Goal: Complete application form: Complete application form

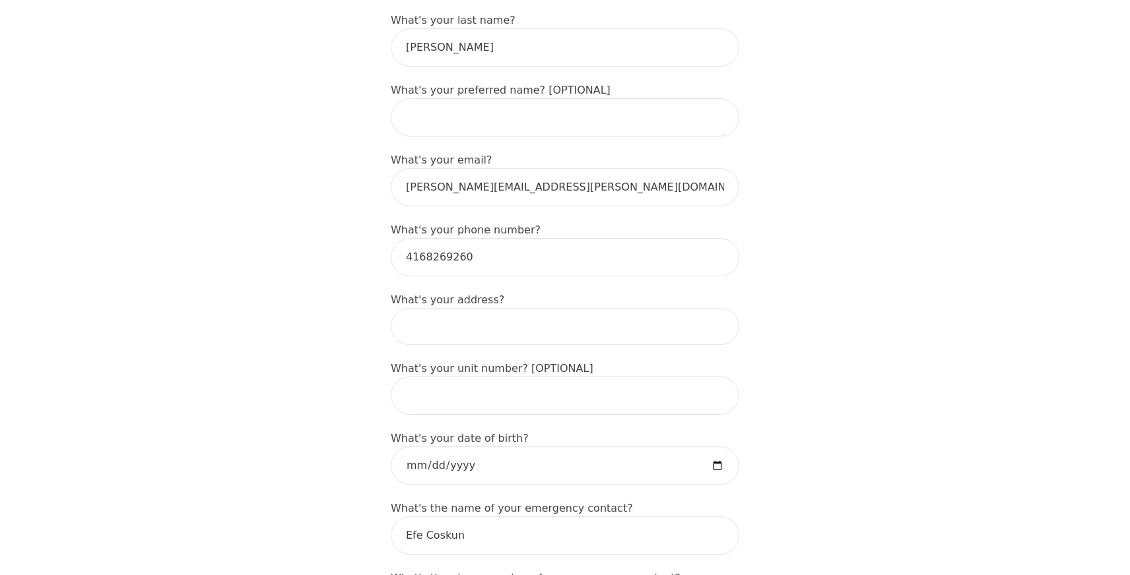
scroll to position [311, 0]
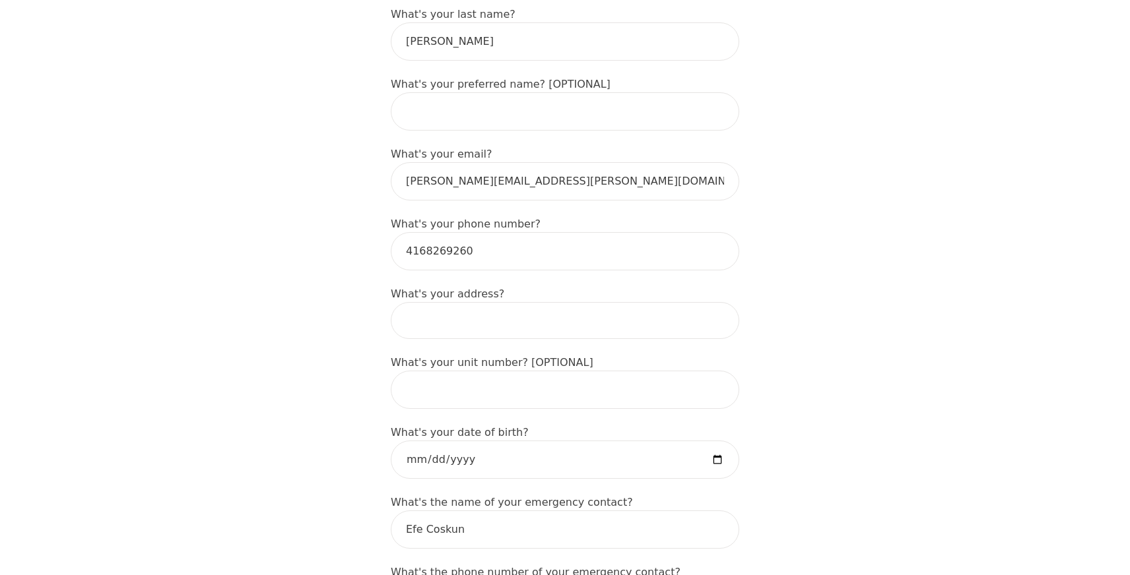
click at [510, 302] on input at bounding box center [565, 320] width 348 height 37
type input "[STREET_ADDRESS][PERSON_NAME]"
type input "Ben"
drag, startPoint x: 529, startPoint y: 296, endPoint x: 479, endPoint y: 296, distance: 49.5
click at [479, 302] on input "[STREET_ADDRESS][PERSON_NAME]" at bounding box center [565, 320] width 348 height 37
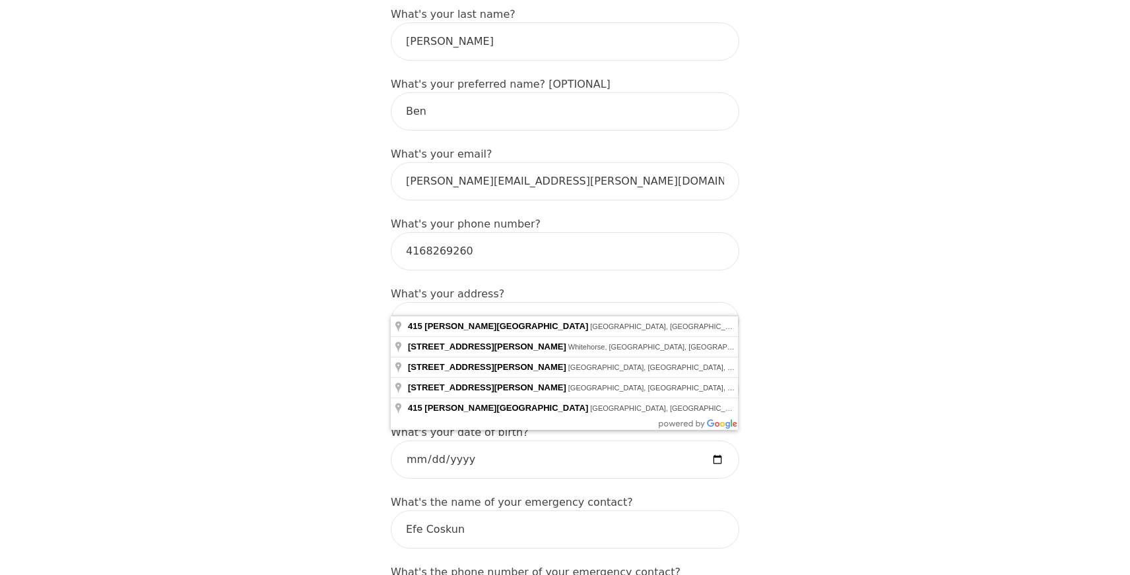
type input "[STREET_ADDRESS][PERSON_NAME]"
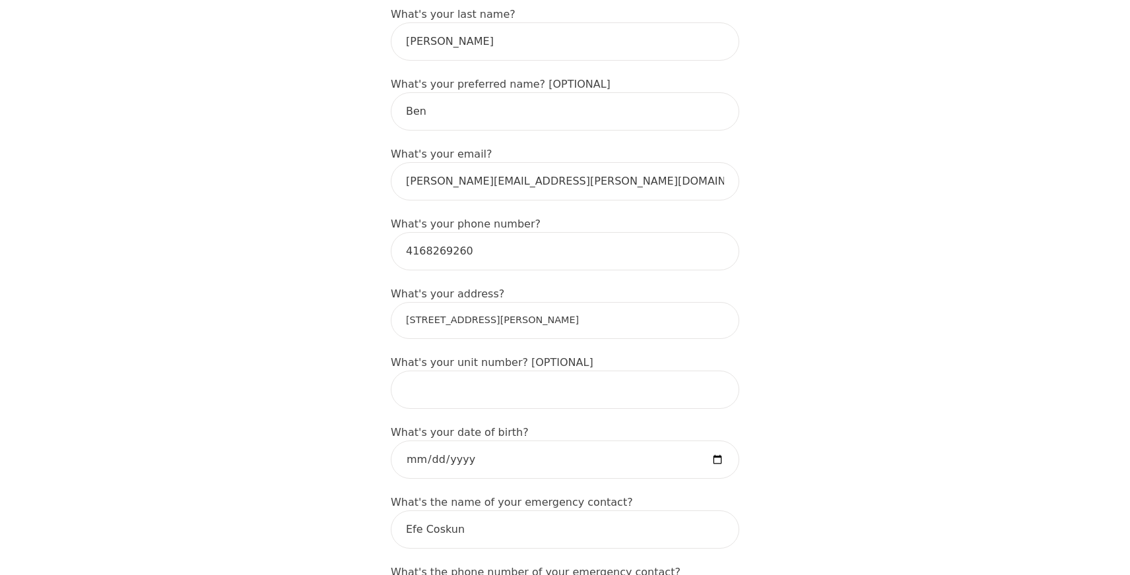
click at [488, 371] on input "text" at bounding box center [565, 390] width 348 height 38
paste input ", Unit 241"
click at [413, 371] on input ", Unit 241" at bounding box center [565, 390] width 348 height 38
type input "Unit 241"
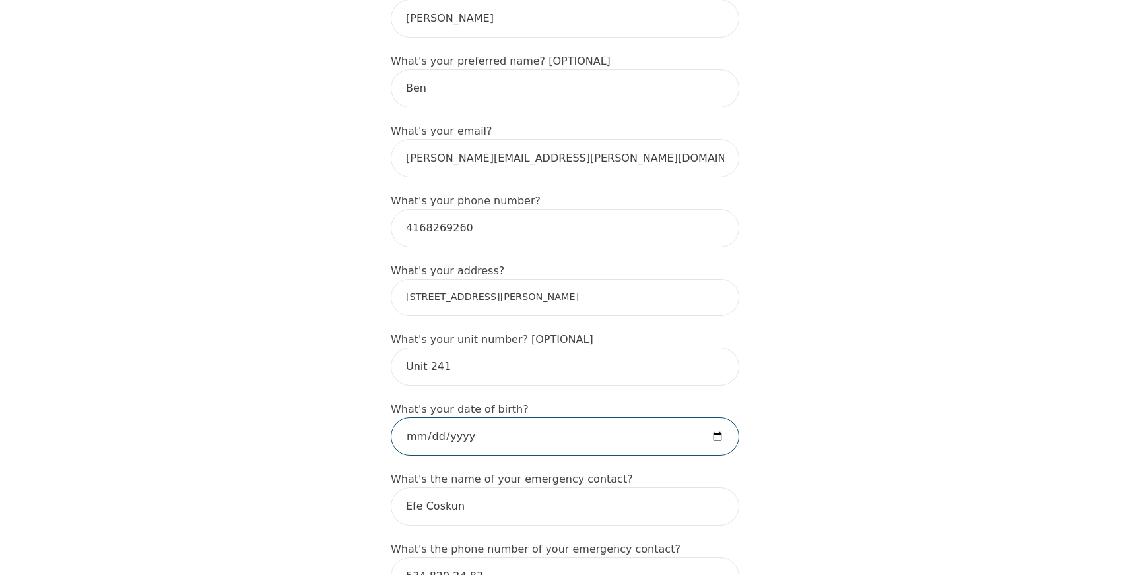
click at [425, 418] on input "date" at bounding box center [565, 437] width 348 height 38
click at [451, 418] on input "date" at bounding box center [565, 437] width 348 height 38
type input "[DATE]"
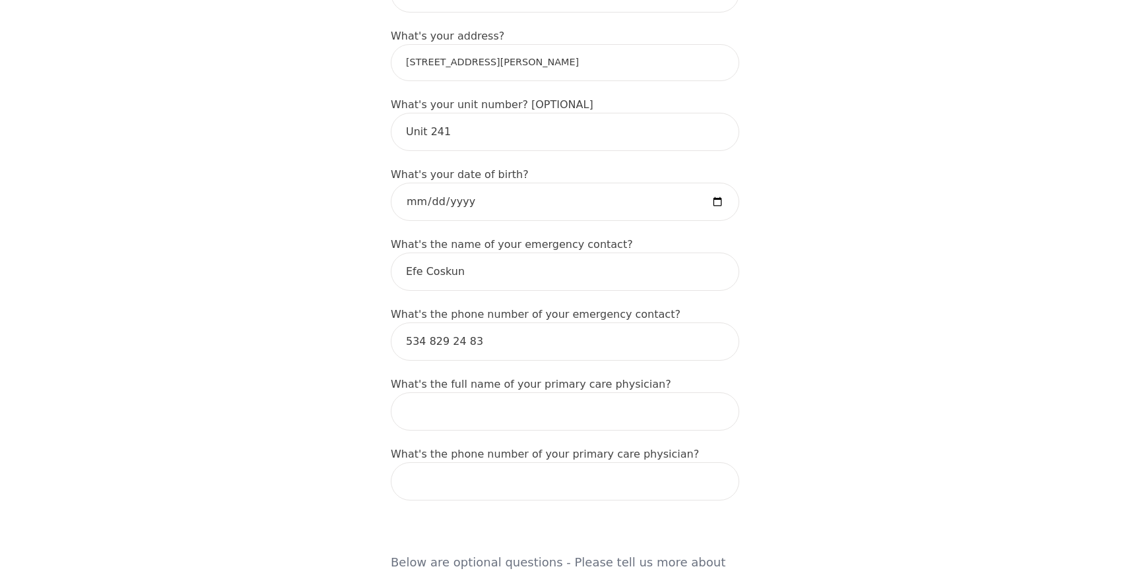
scroll to position [569, 0]
click at [556, 393] on input "text" at bounding box center [565, 412] width 348 height 38
click at [501, 393] on input "text" at bounding box center [565, 412] width 348 height 38
click at [967, 353] on div "Intake Assessment for [PERSON_NAME] Part 1 of 2: Tell Us About Yourself Please …" at bounding box center [565, 480] width 1130 height 1992
click at [610, 393] on input "text" at bounding box center [565, 412] width 348 height 38
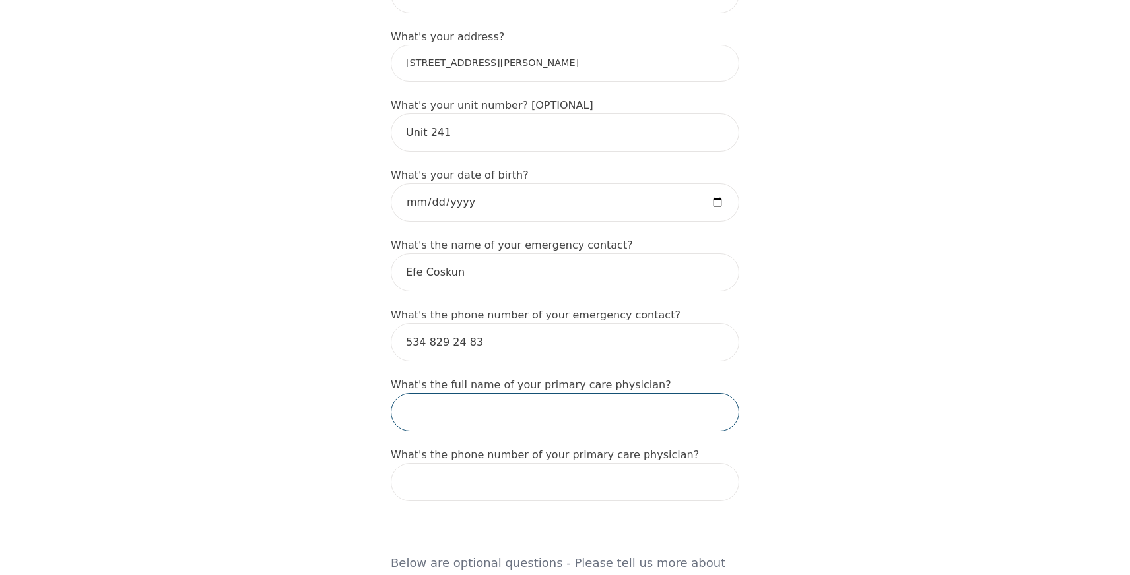
paste input "[PERSON_NAME]"
type input "[PERSON_NAME]"
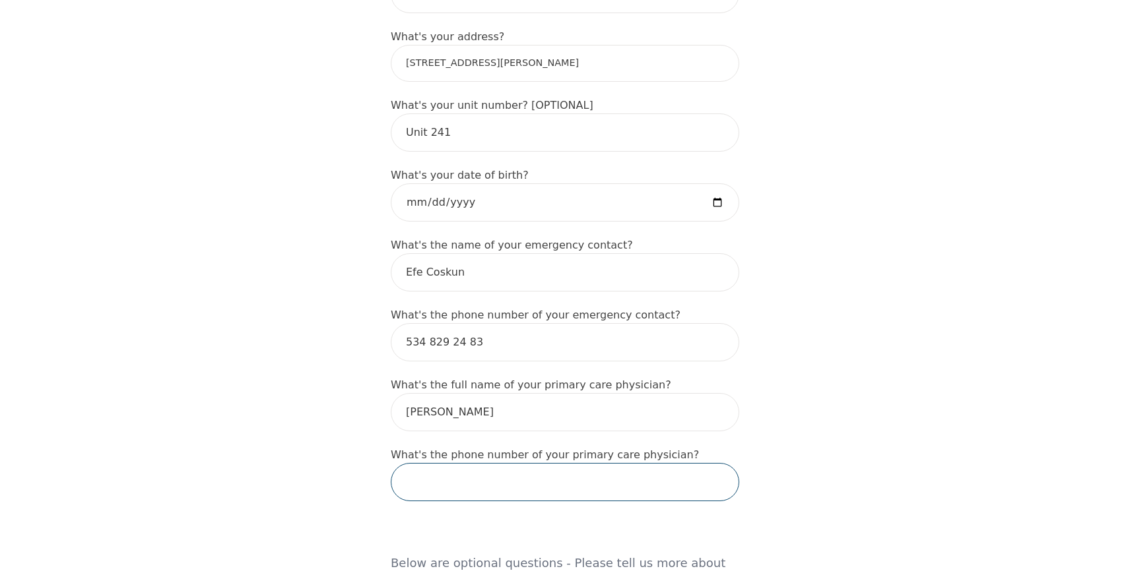
click at [470, 464] on input "tel" at bounding box center [565, 482] width 348 height 38
paste input "[PHONE_NUMBER]"
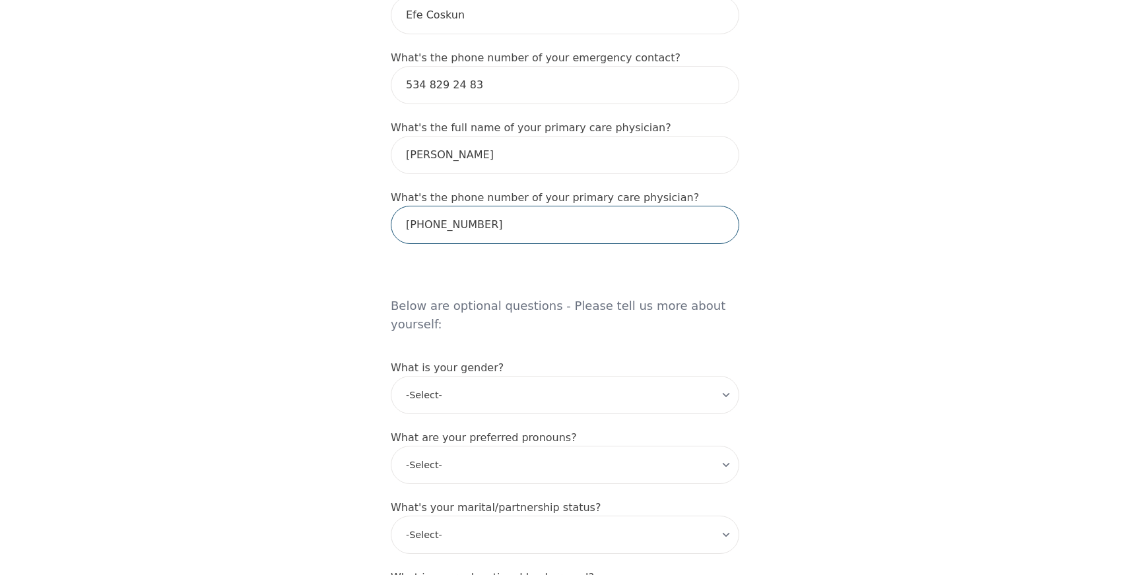
scroll to position [826, 0]
type input "[PHONE_NUMBER]"
click at [687, 377] on select "-Select- [DEMOGRAPHIC_DATA] [DEMOGRAPHIC_DATA] [DEMOGRAPHIC_DATA] [DEMOGRAPHIC_…" at bounding box center [565, 396] width 348 height 38
select select "[DEMOGRAPHIC_DATA]"
click at [391, 377] on select "-Select- [DEMOGRAPHIC_DATA] [DEMOGRAPHIC_DATA] [DEMOGRAPHIC_DATA] [DEMOGRAPHIC_…" at bounding box center [565, 396] width 348 height 38
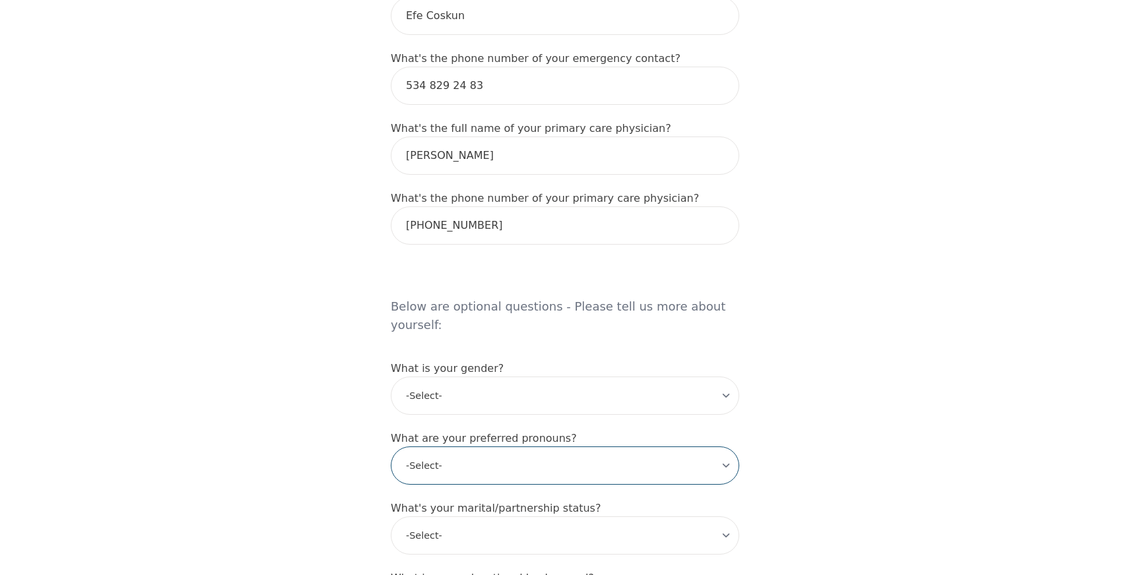
click at [625, 447] on select "-Select- he/him she/her they/them ze/zir xe/xem ey/em ve/ver tey/ter e/e per/pe…" at bounding box center [565, 466] width 348 height 38
select select "he/him"
click at [391, 447] on select "-Select- he/him she/her they/them ze/zir xe/xem ey/em ve/ver tey/ter e/e per/pe…" at bounding box center [565, 466] width 348 height 38
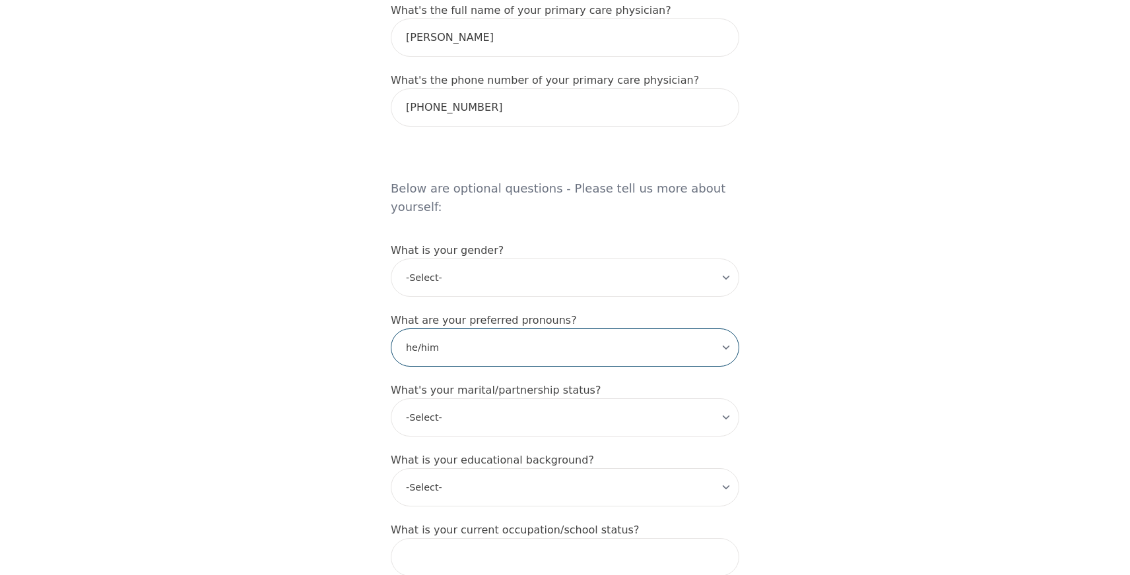
scroll to position [958, 0]
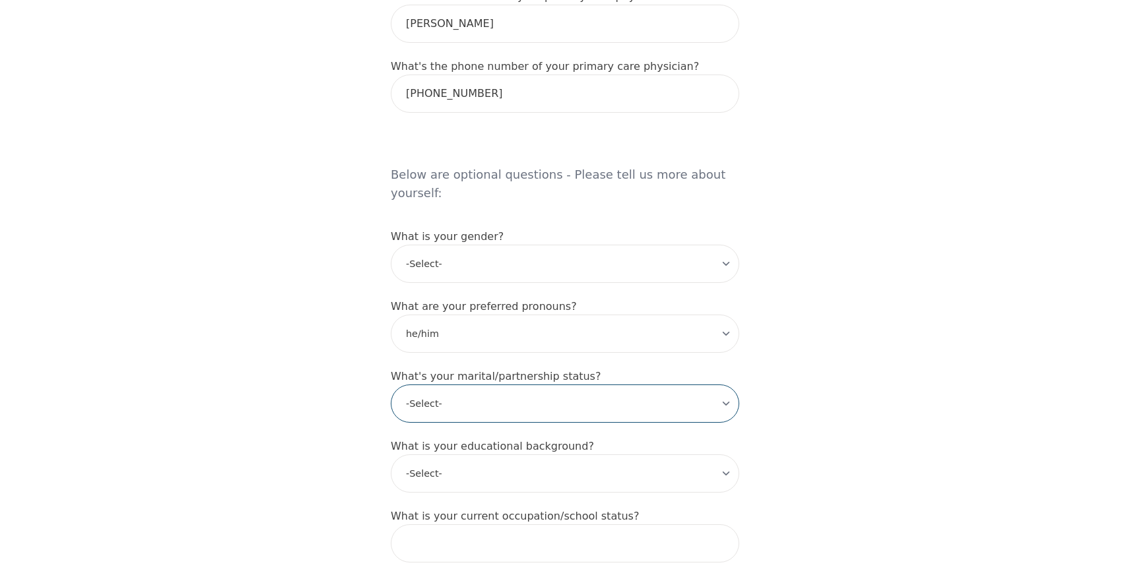
click at [666, 385] on select "-Select- Single Partnered Married Common Law Widowed Separated Divorced" at bounding box center [565, 404] width 348 height 38
select select "Partnered"
click at [391, 385] on select "-Select- Single Partnered Married Common Law Widowed Separated Divorced" at bounding box center [565, 404] width 348 height 38
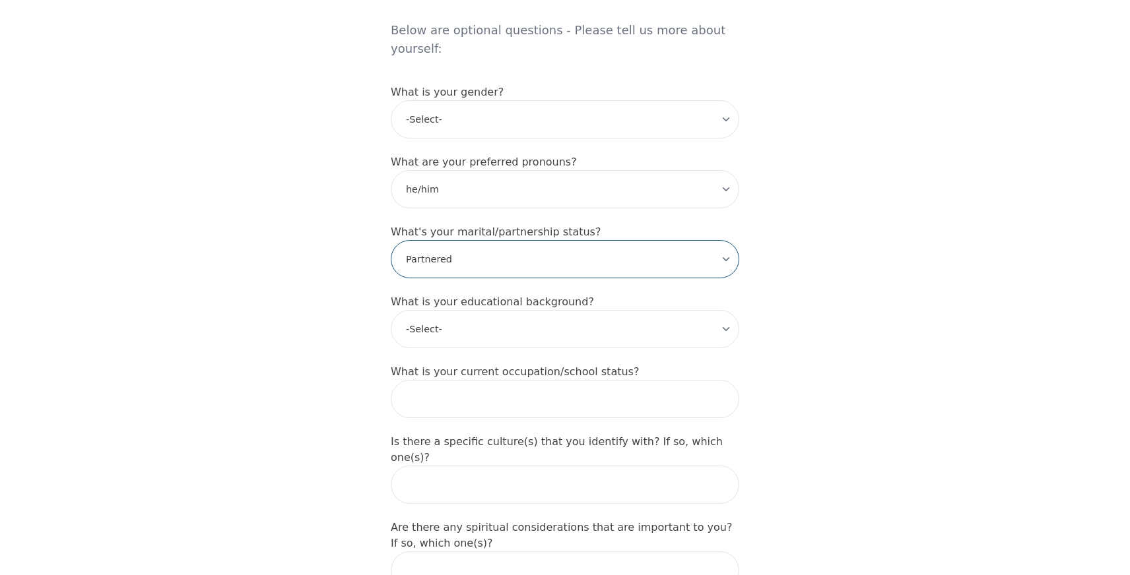
scroll to position [1101, 0]
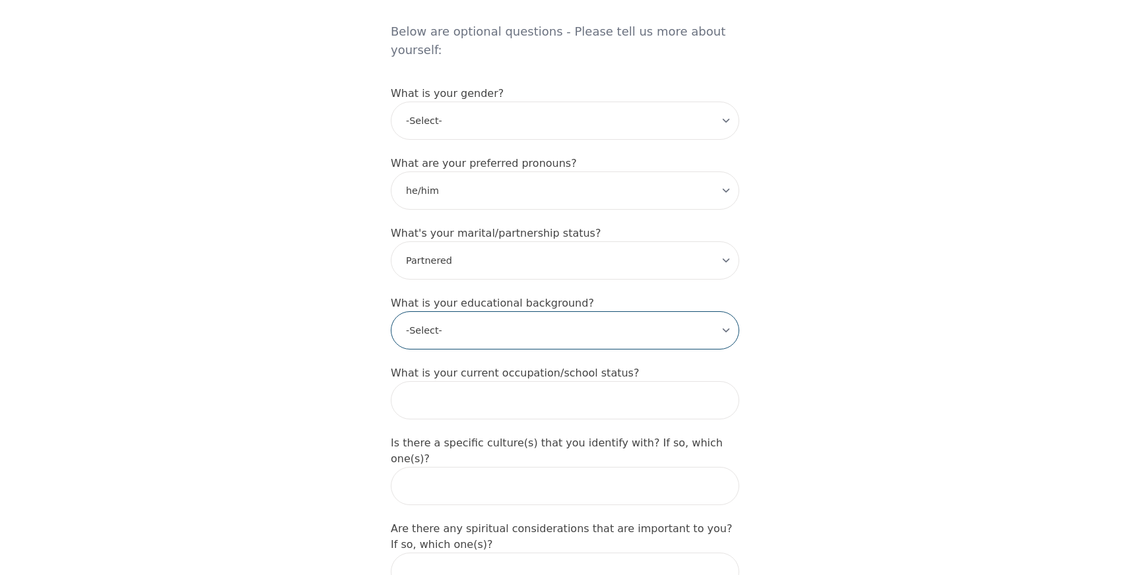
click at [655, 311] on select "-Select- Less than high school High school Associate degree Bachelor degree Mas…" at bounding box center [565, 330] width 348 height 38
select select "Bachelor degree"
click at [391, 311] on select "-Select- Less than high school High school Associate degree Bachelor degree Mas…" at bounding box center [565, 330] width 348 height 38
click at [631, 467] on input "text" at bounding box center [565, 486] width 348 height 38
click at [500, 467] on input "text" at bounding box center [565, 486] width 348 height 38
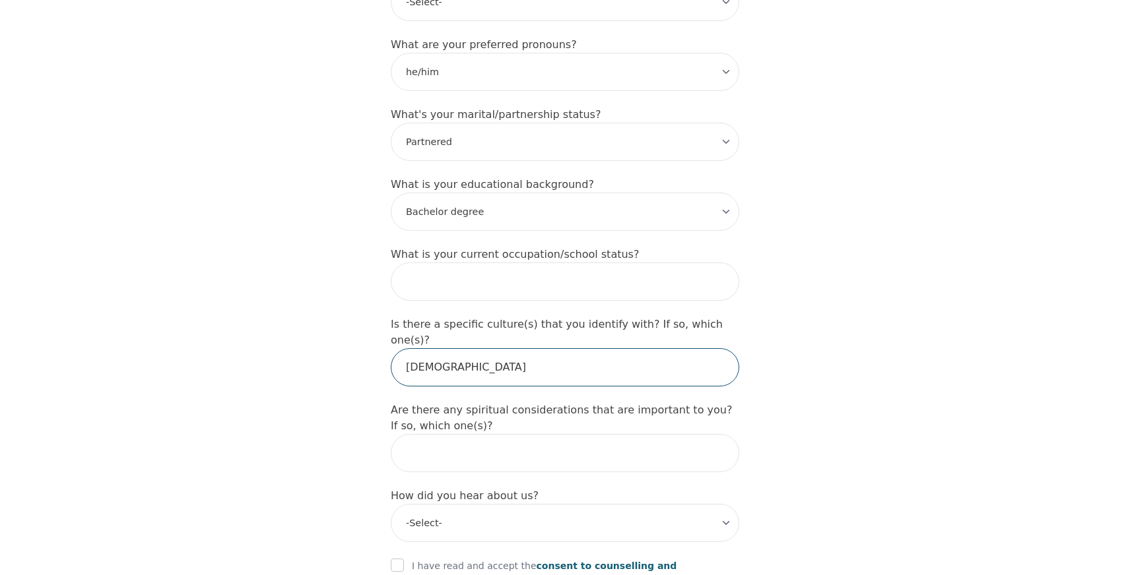
scroll to position [1218, 0]
type input "[DEMOGRAPHIC_DATA]"
click at [493, 436] on input "text" at bounding box center [565, 455] width 348 height 38
type input "No"
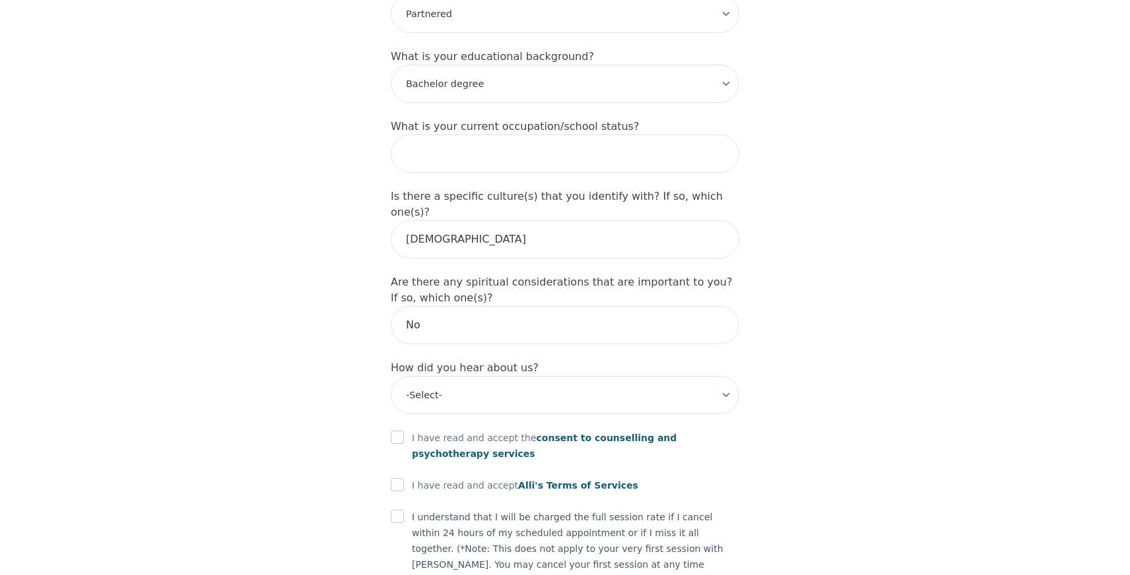
scroll to position [1347, 0]
click at [577, 377] on select "-Select- Physician/Specialist Friend Facebook Instagram Google Search Google Ad…" at bounding box center [565, 396] width 348 height 38
select select "Google Search"
click at [391, 377] on select "-Select- Physician/Specialist Friend Facebook Instagram Google Search Google Ad…" at bounding box center [565, 396] width 348 height 38
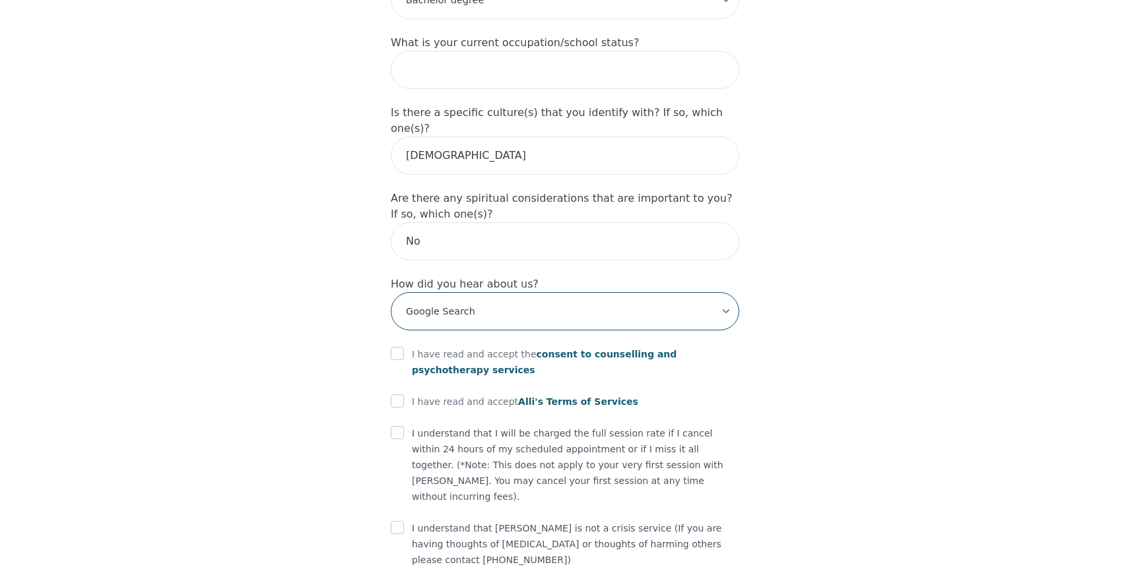
scroll to position [1431, 0]
click at [395, 347] on input "checkbox" at bounding box center [397, 353] width 13 height 13
checkbox input "true"
click at [398, 395] on input "checkbox" at bounding box center [397, 401] width 13 height 13
checkbox input "true"
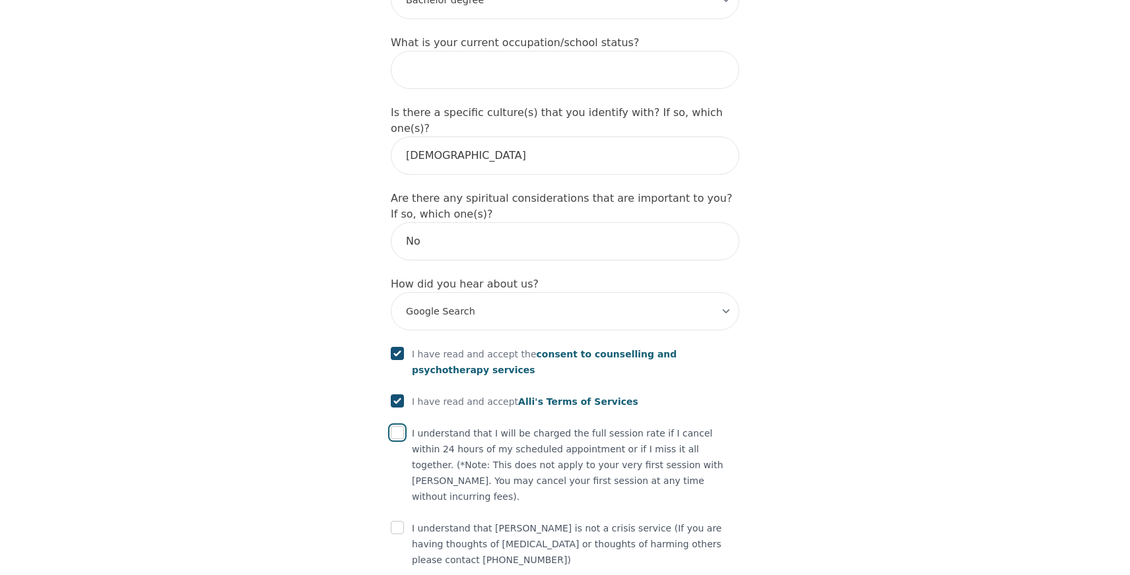
click at [403, 426] on input "checkbox" at bounding box center [397, 432] width 13 height 13
checkbox input "true"
click at [401, 521] on input "checkbox" at bounding box center [397, 527] width 13 height 13
checkbox input "true"
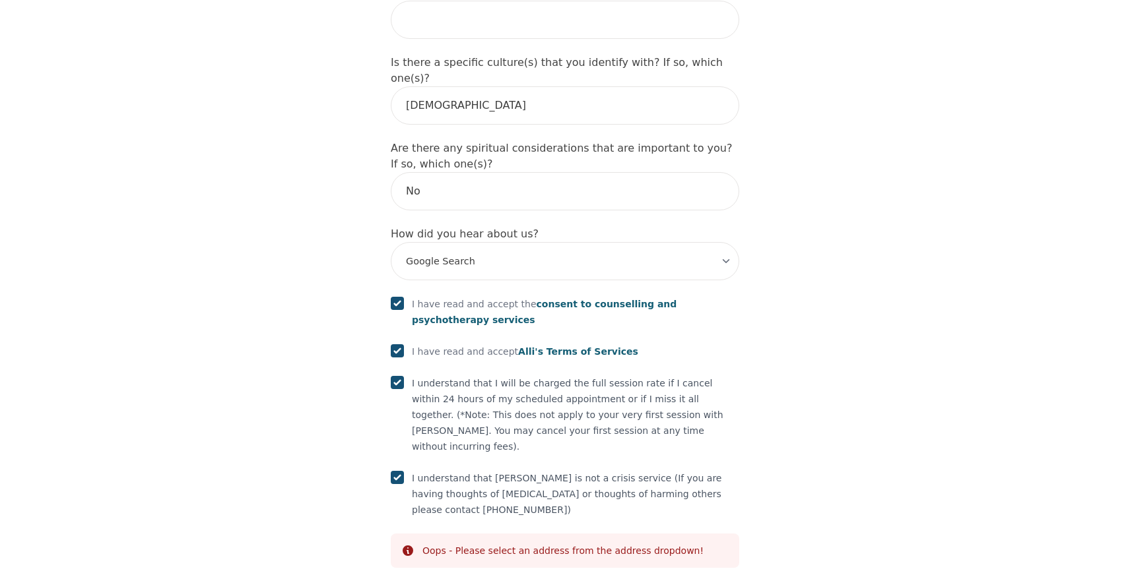
scroll to position [1231, 0]
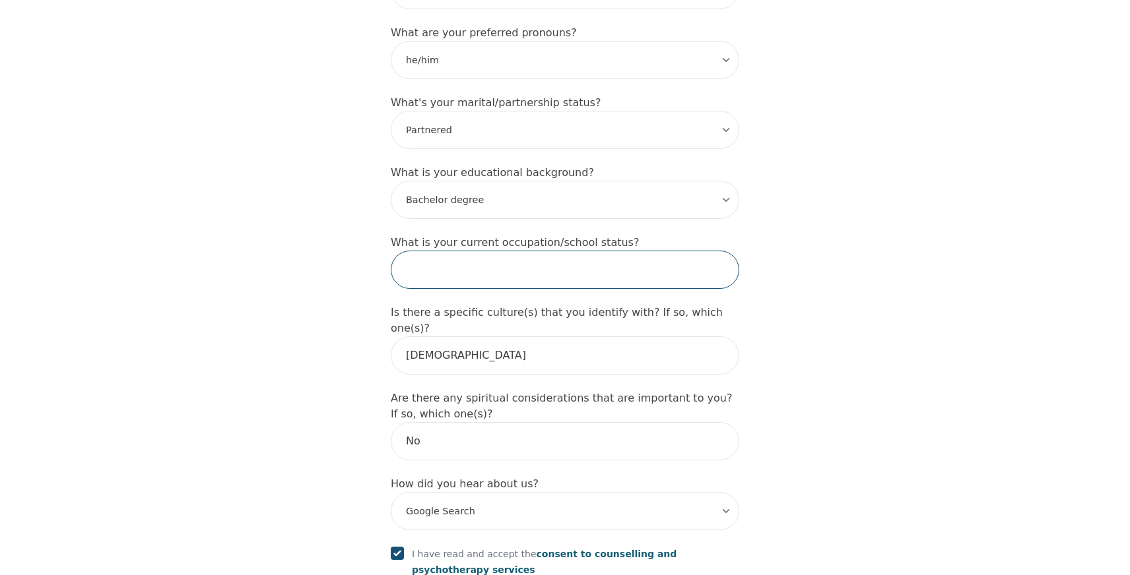
click at [583, 251] on input "text" at bounding box center [565, 270] width 348 height 38
type input "Marketing"
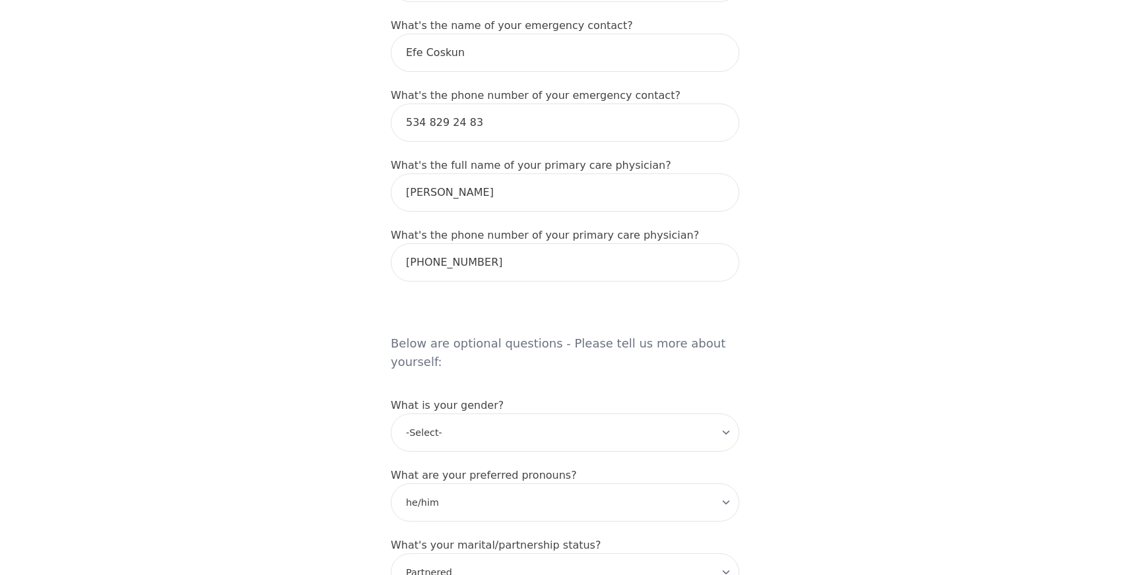
scroll to position [1481, 0]
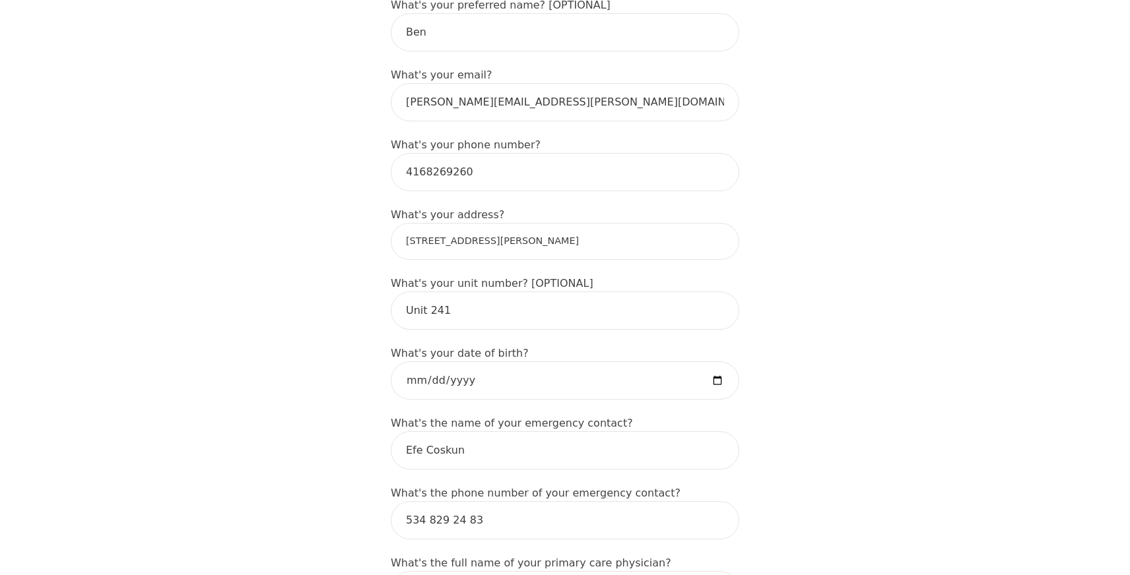
scroll to position [373, 0]
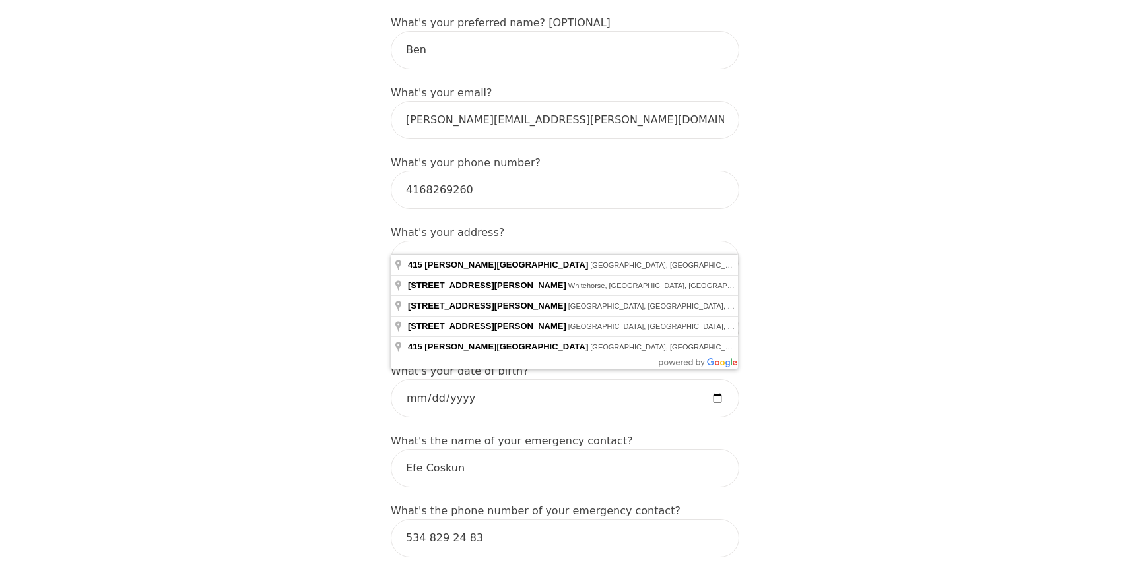
click at [564, 241] on input "[STREET_ADDRESS][PERSON_NAME]" at bounding box center [565, 259] width 348 height 37
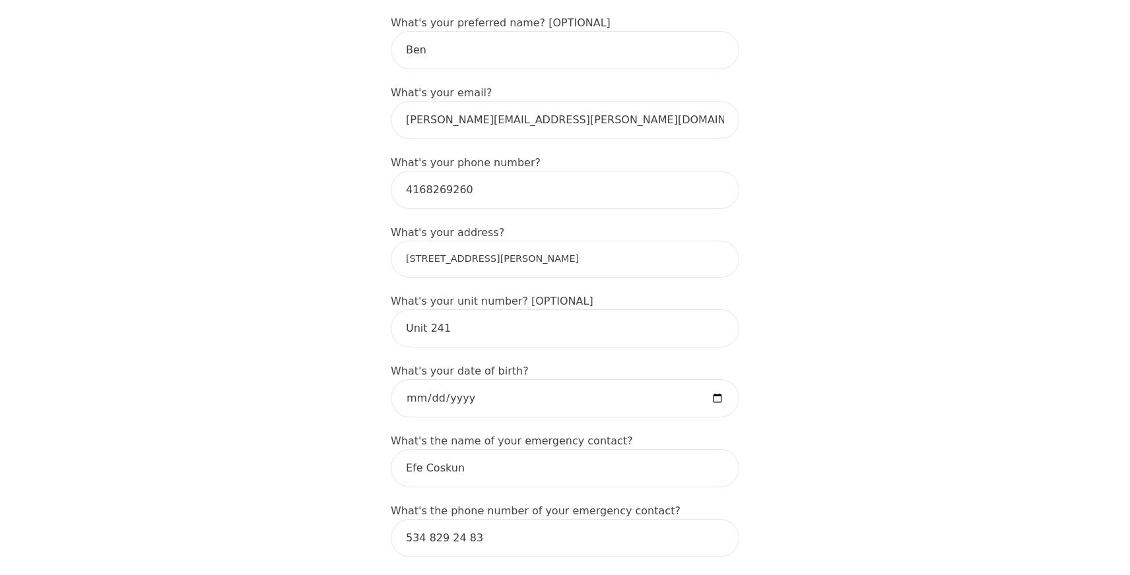
type input "[STREET_ADDRESS][PERSON_NAME]"
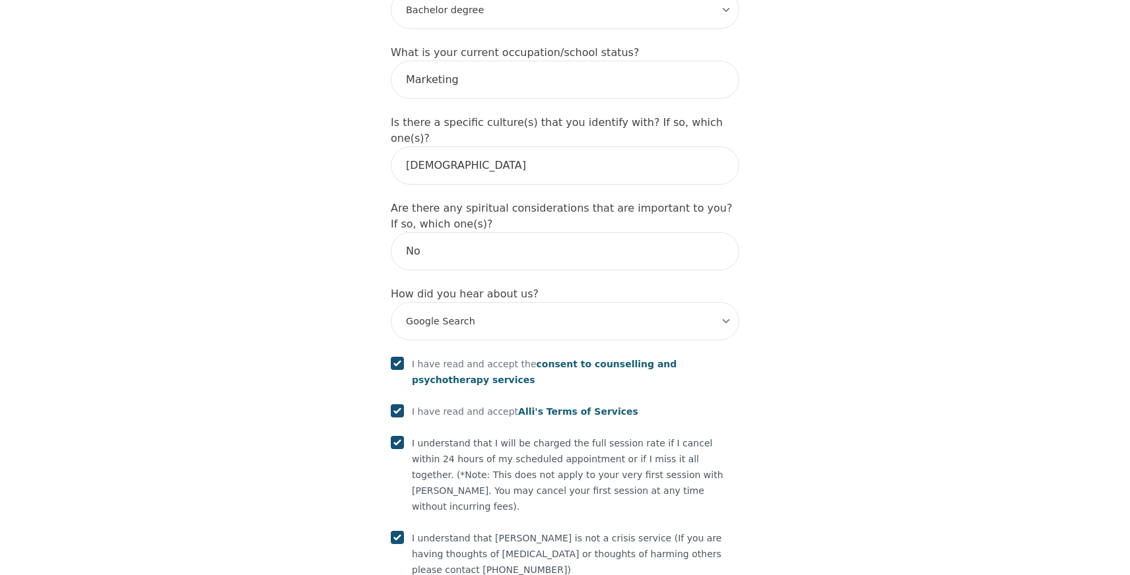
scroll to position [1481, 0]
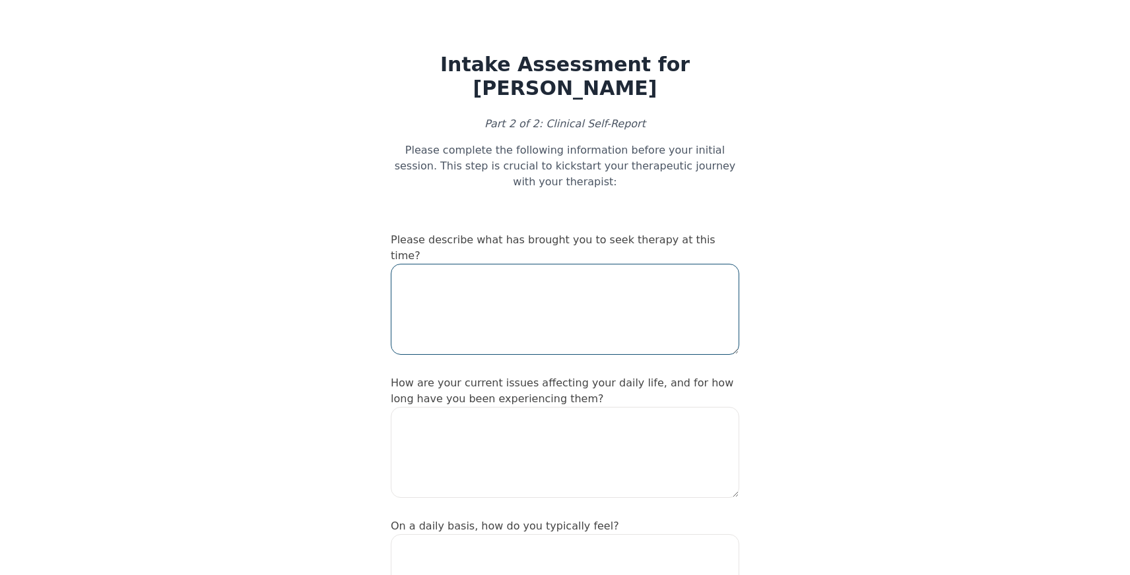
click at [442, 264] on textarea at bounding box center [565, 309] width 348 height 91
paste textarea "We'd like to discuss building Trust. My emotional baggage has been negatively i…"
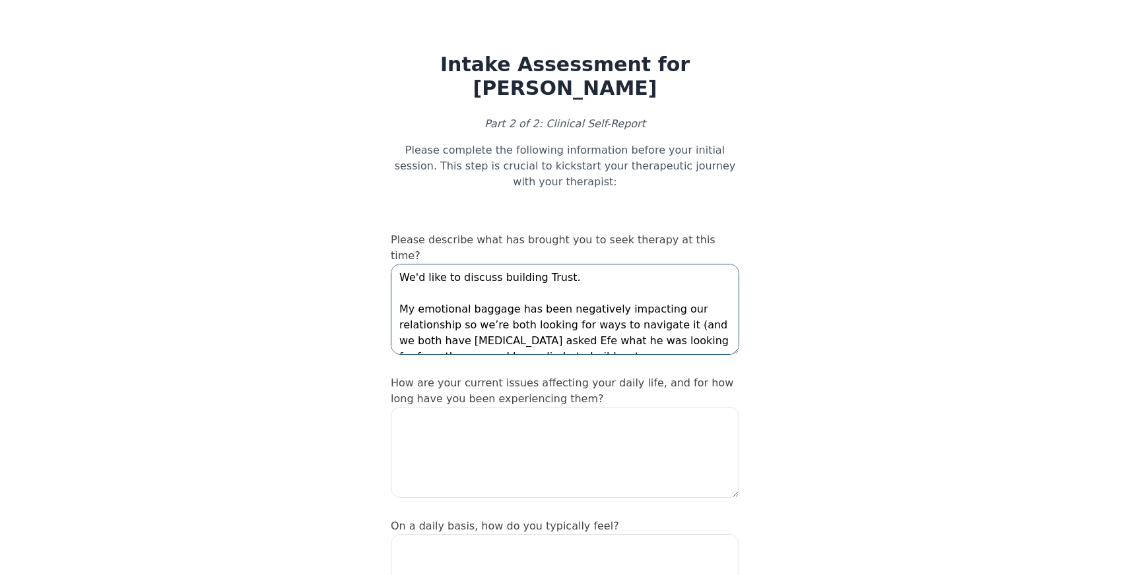
scroll to position [72, 0]
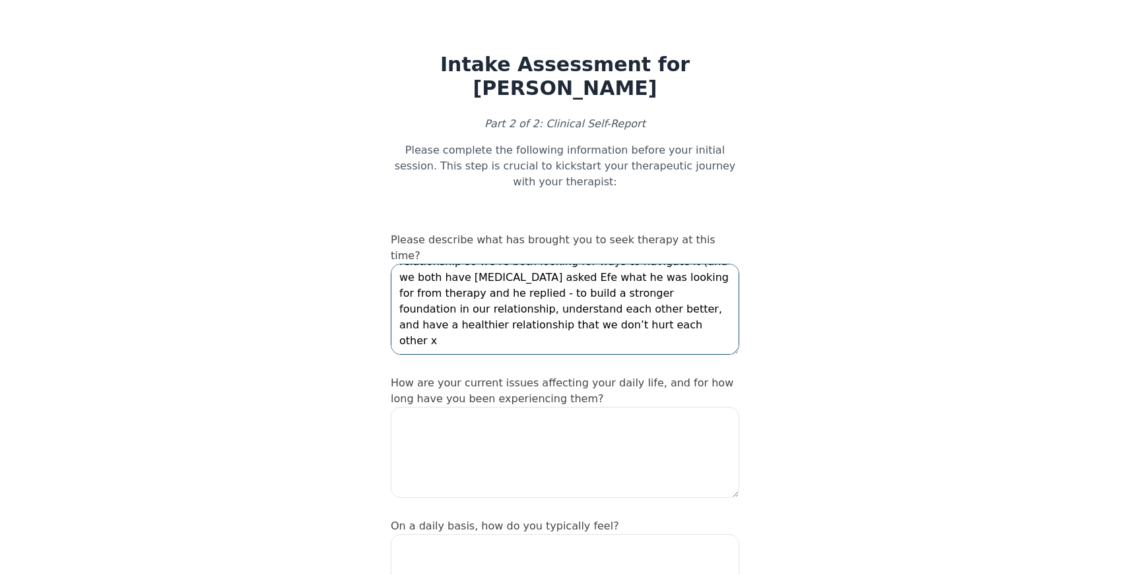
click at [416, 304] on textarea "We'd like to discuss building Trust. My emotional baggage has been negatively i…" at bounding box center [565, 309] width 348 height 91
type textarea "We'd like to discuss building Trust. My emotional baggage has been negatively i…"
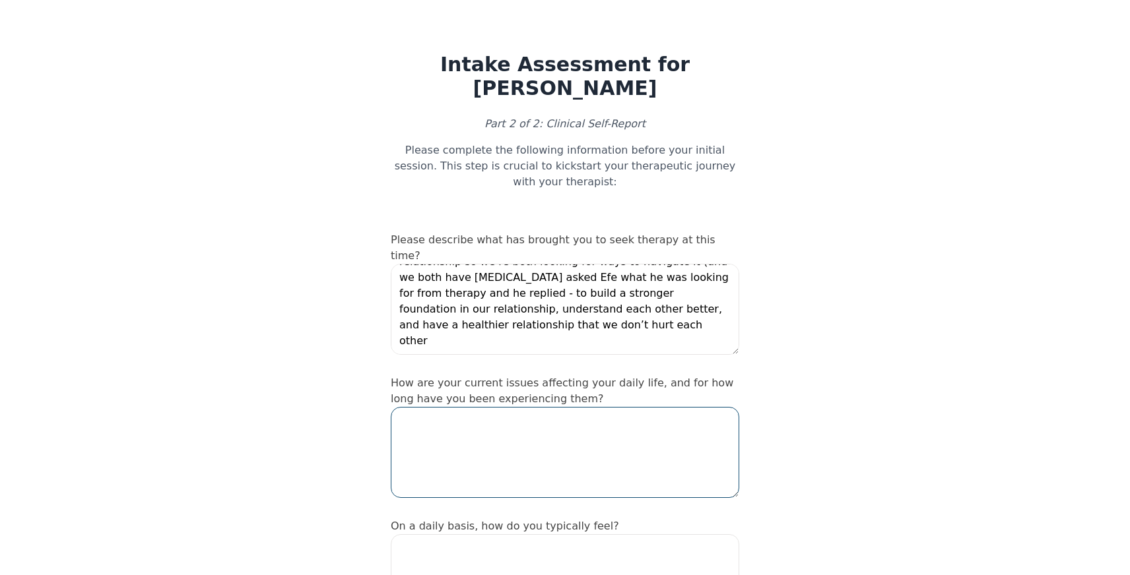
click at [469, 407] on textarea at bounding box center [565, 452] width 348 height 91
click at [502, 407] on textarea "I'd say it's been culmulative" at bounding box center [565, 452] width 348 height 91
click at [436, 407] on textarea "I'd say it's been cumulative, worse in the past 10 years and mainly" at bounding box center [565, 452] width 348 height 91
click at [461, 407] on textarea "I'd say my issues have been cumulative, worse in the past 10 years and mainly" at bounding box center [565, 452] width 348 height 91
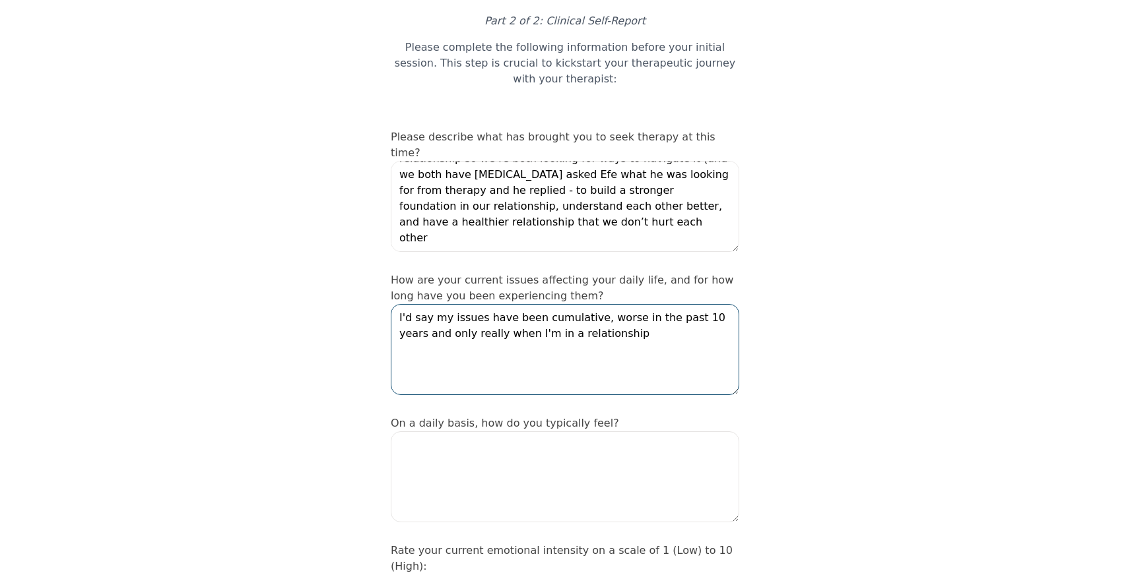
scroll to position [102, 0]
type textarea "I'd say my issues have been cumulative, worse in the past 10 years and only rea…"
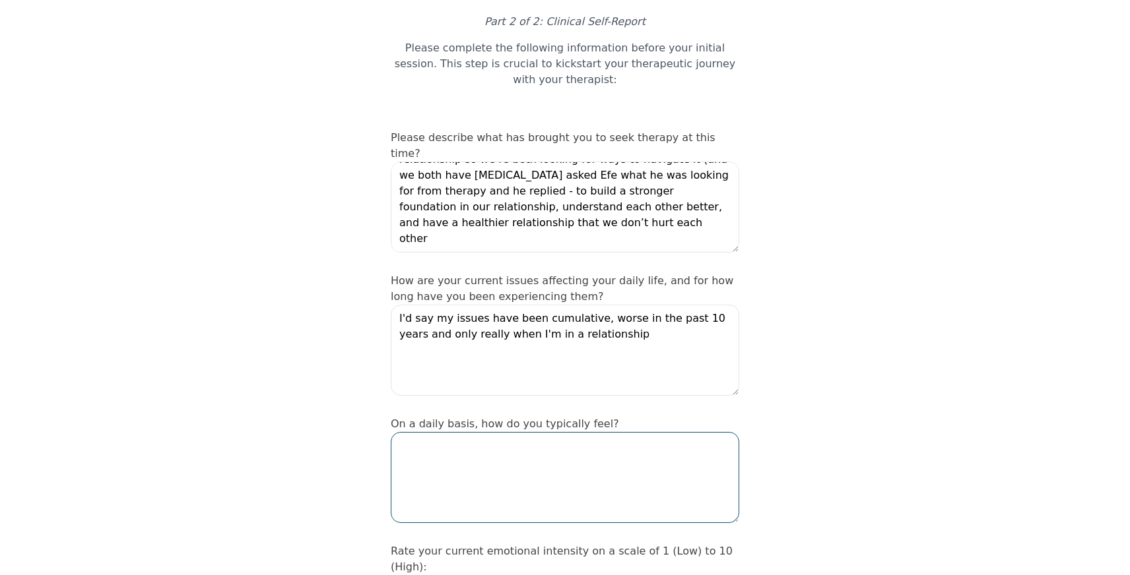
click at [461, 432] on textarea at bounding box center [565, 477] width 348 height 91
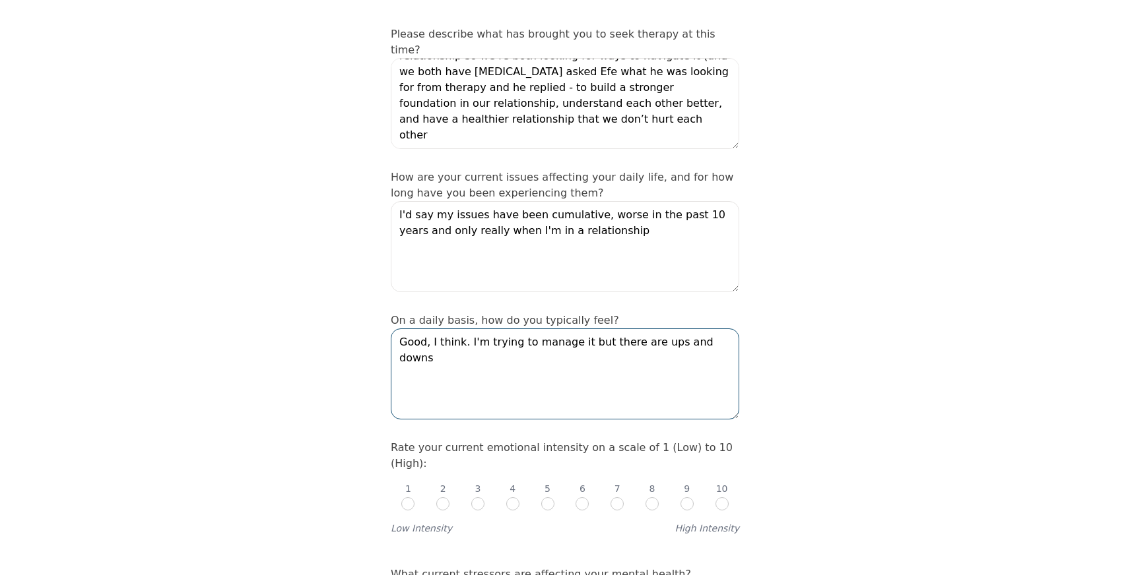
scroll to position [205, 0]
type textarea "Good, I think. I'm trying to manage it but there are ups and downs"
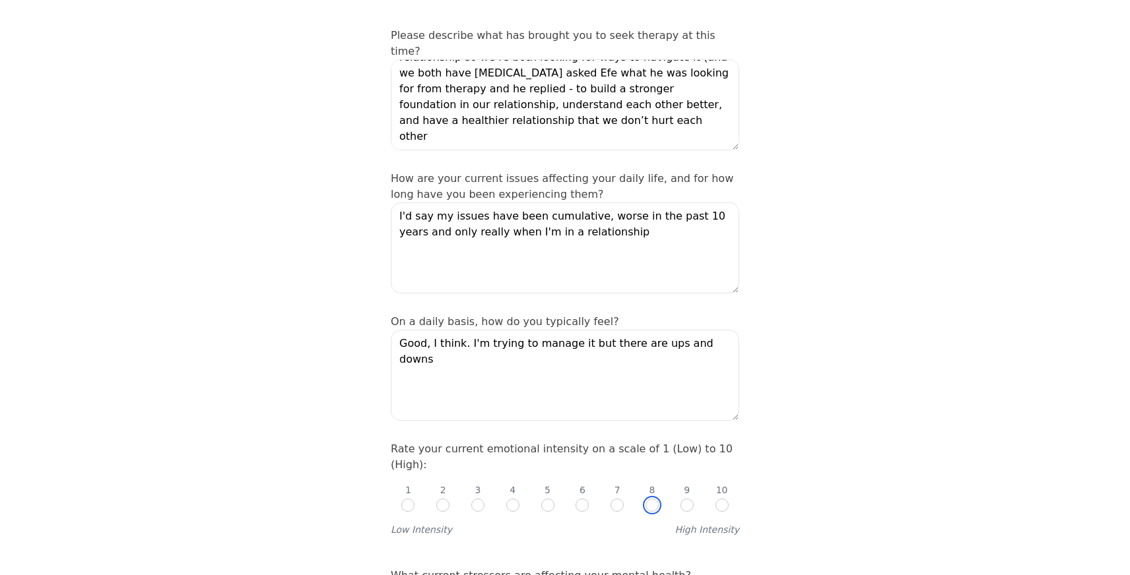
click at [650, 499] on input "radio" at bounding box center [651, 505] width 13 height 13
radio input "true"
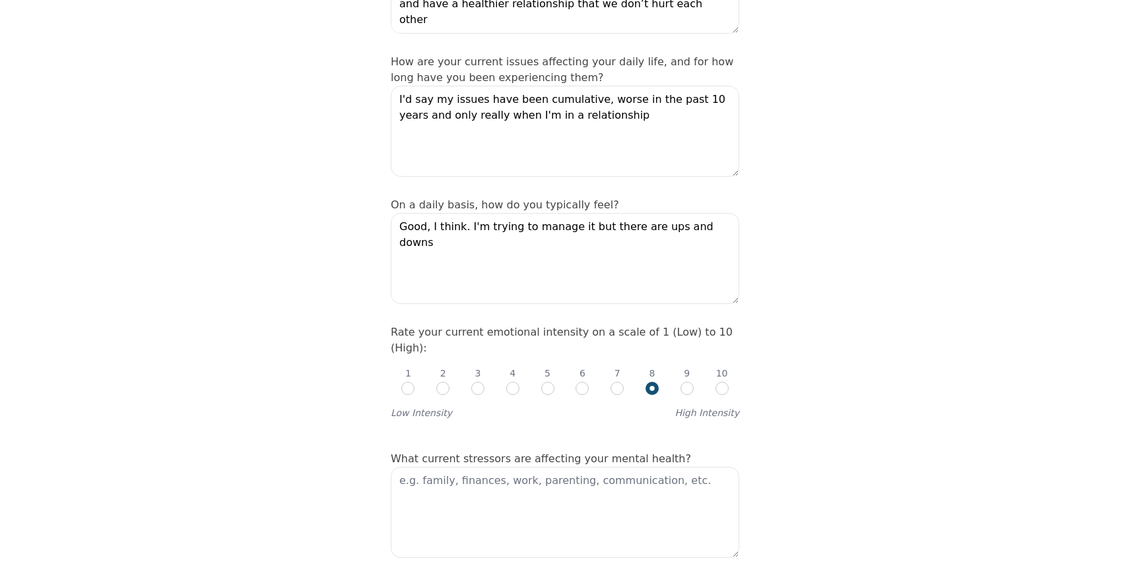
scroll to position [327, 0]
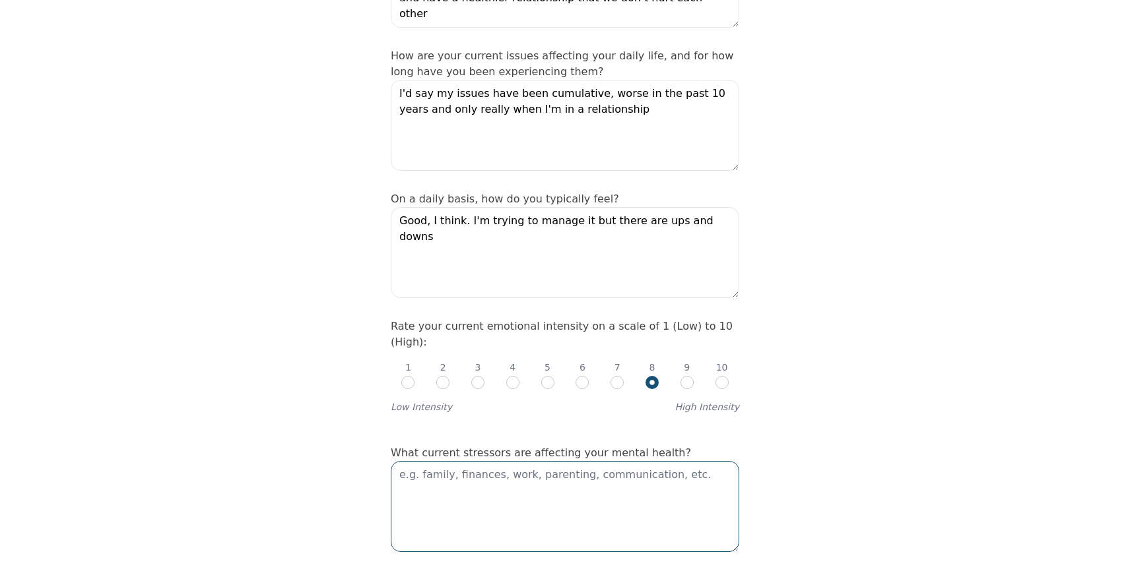
click at [502, 461] on textarea at bounding box center [565, 506] width 348 height 91
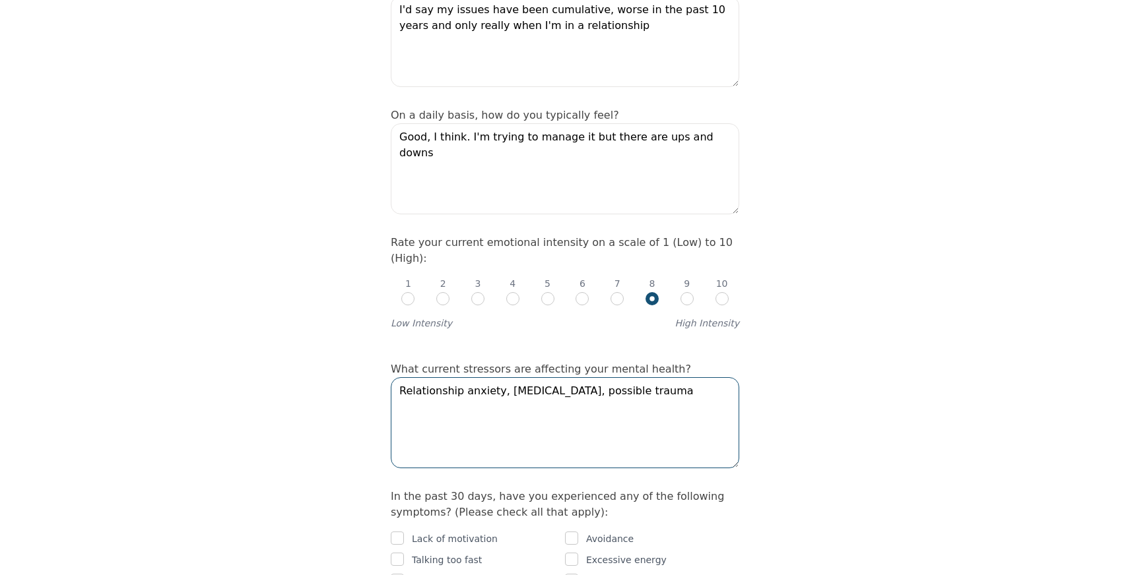
scroll to position [410, 0]
type textarea "Relationship anxiety, [MEDICAL_DATA], possible trauma"
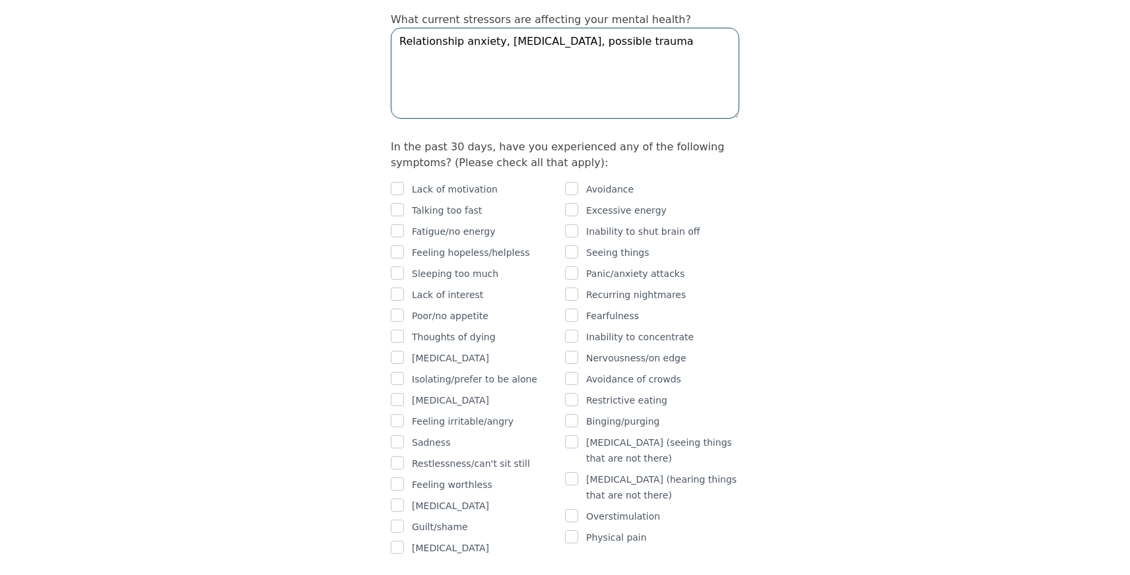
scroll to position [756, 0]
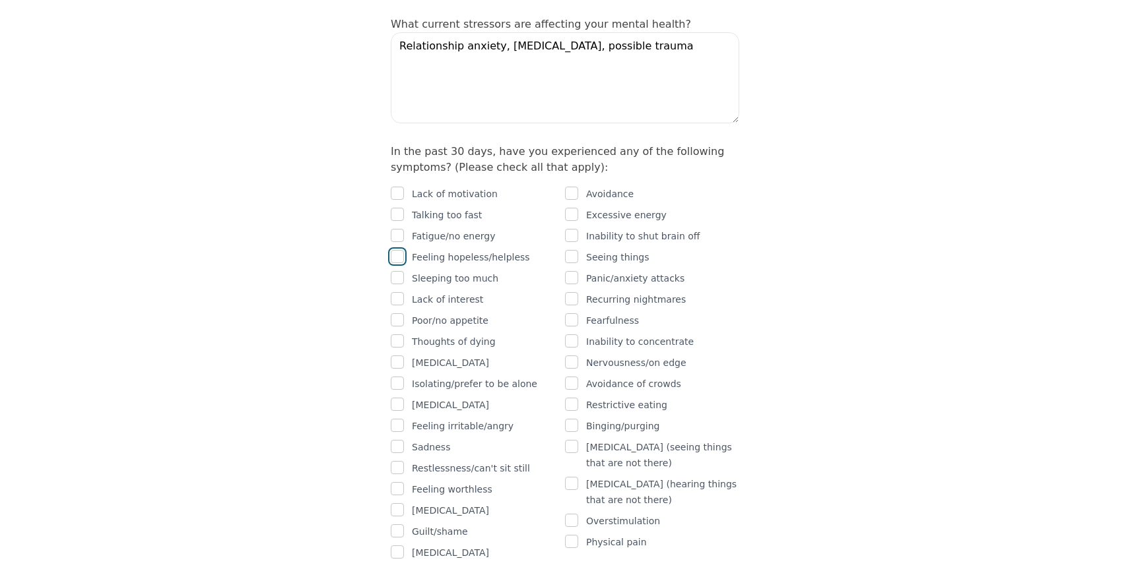
click at [395, 250] on input "checkbox" at bounding box center [397, 256] width 13 height 13
checkbox input "true"
click at [402, 377] on input "checkbox" at bounding box center [397, 383] width 13 height 13
checkbox input "true"
click at [400, 419] on input "checkbox" at bounding box center [397, 425] width 13 height 13
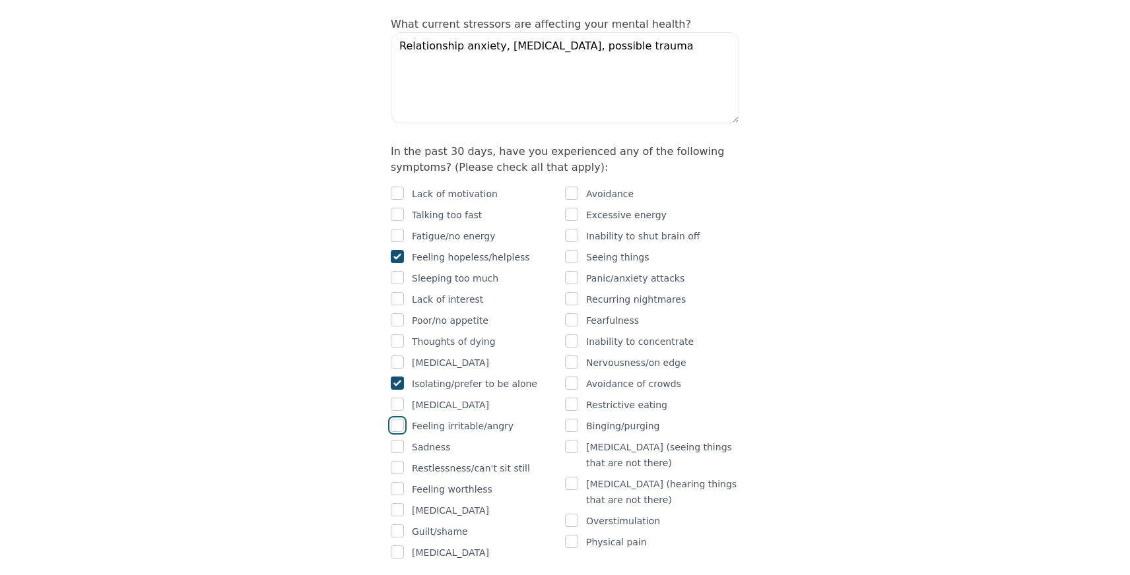
checkbox input "true"
click at [399, 440] on input "checkbox" at bounding box center [397, 446] width 13 height 13
checkbox input "true"
click at [399, 525] on input "checkbox" at bounding box center [397, 531] width 13 height 13
checkbox input "true"
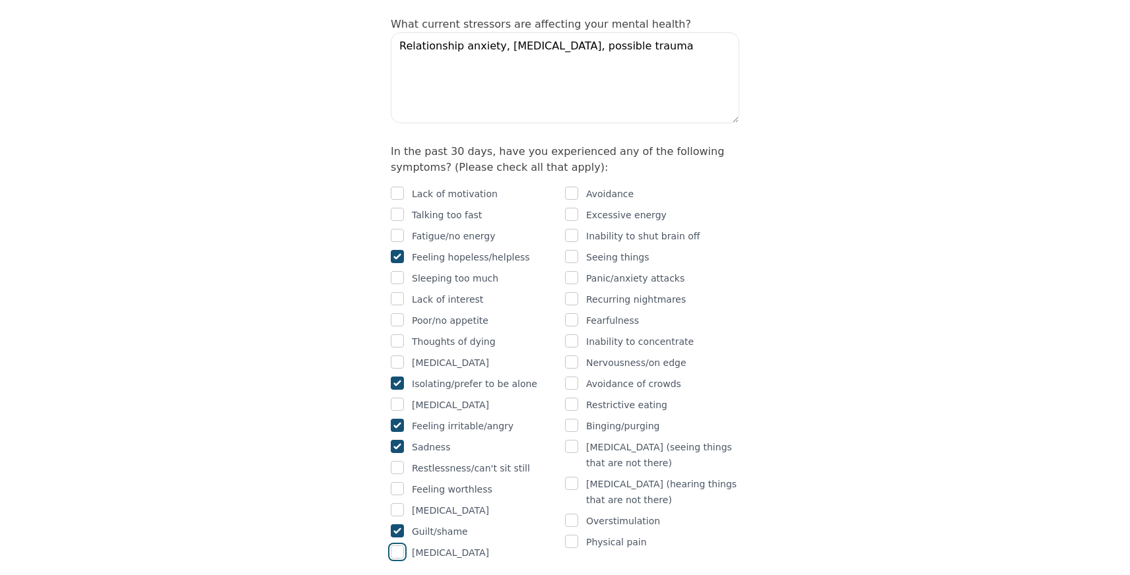
click at [397, 546] on input "checkbox" at bounding box center [397, 552] width 13 height 13
click at [395, 546] on input "checkbox" at bounding box center [397, 552] width 13 height 13
checkbox input "false"
click at [578, 186] on div "Avoidance" at bounding box center [652, 194] width 174 height 16
click at [572, 187] on input "checkbox" at bounding box center [571, 193] width 13 height 13
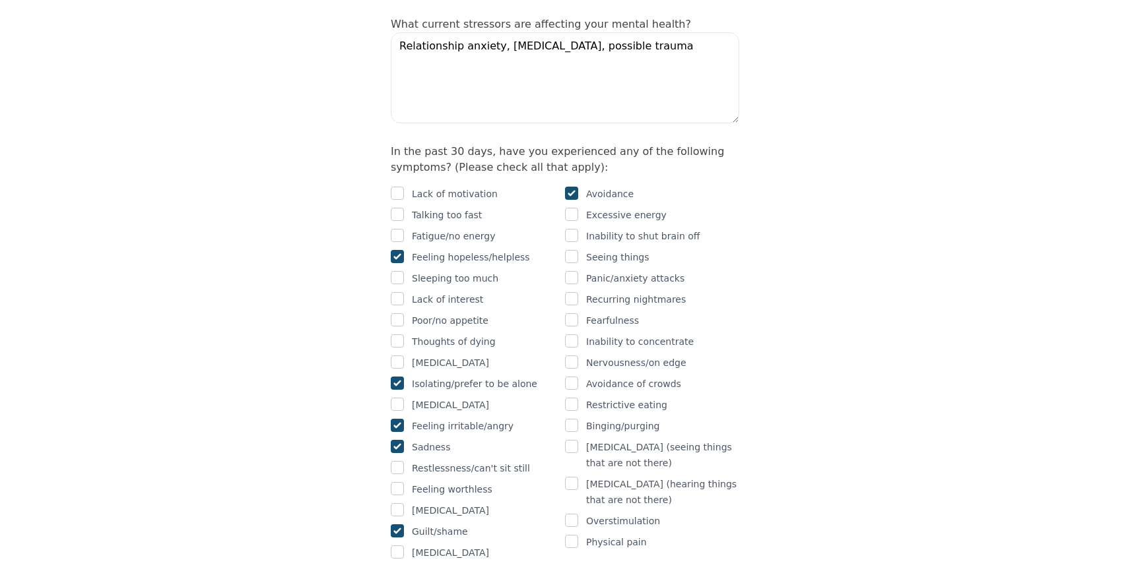
checkbox input "true"
click at [571, 229] on input "checkbox" at bounding box center [571, 235] width 13 height 13
checkbox input "true"
click at [576, 271] on input "checkbox" at bounding box center [571, 277] width 13 height 13
checkbox input "true"
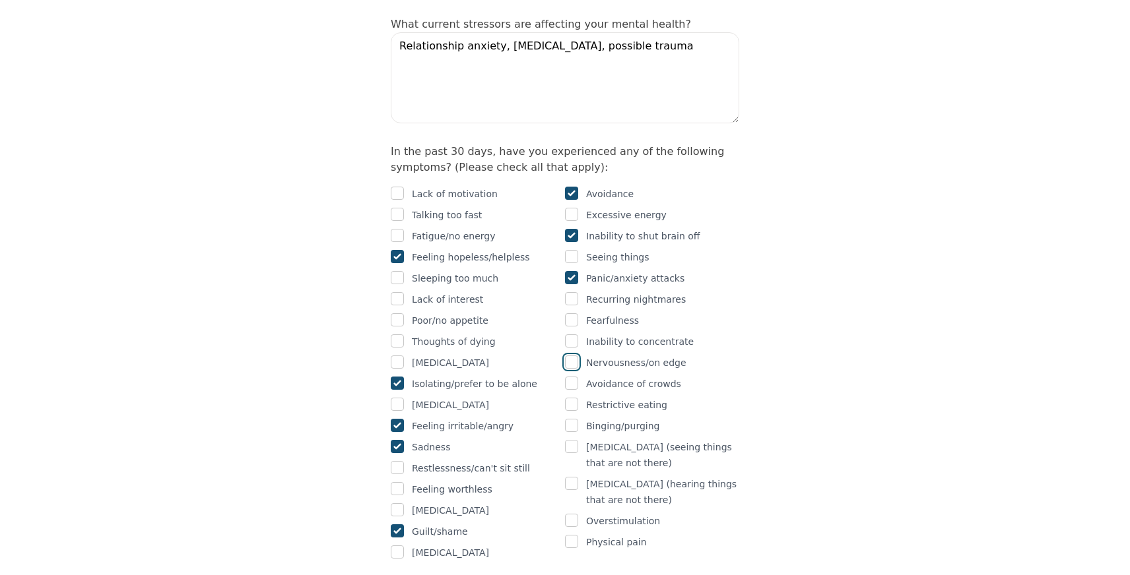
click at [574, 356] on input "checkbox" at bounding box center [571, 362] width 13 height 13
checkbox input "true"
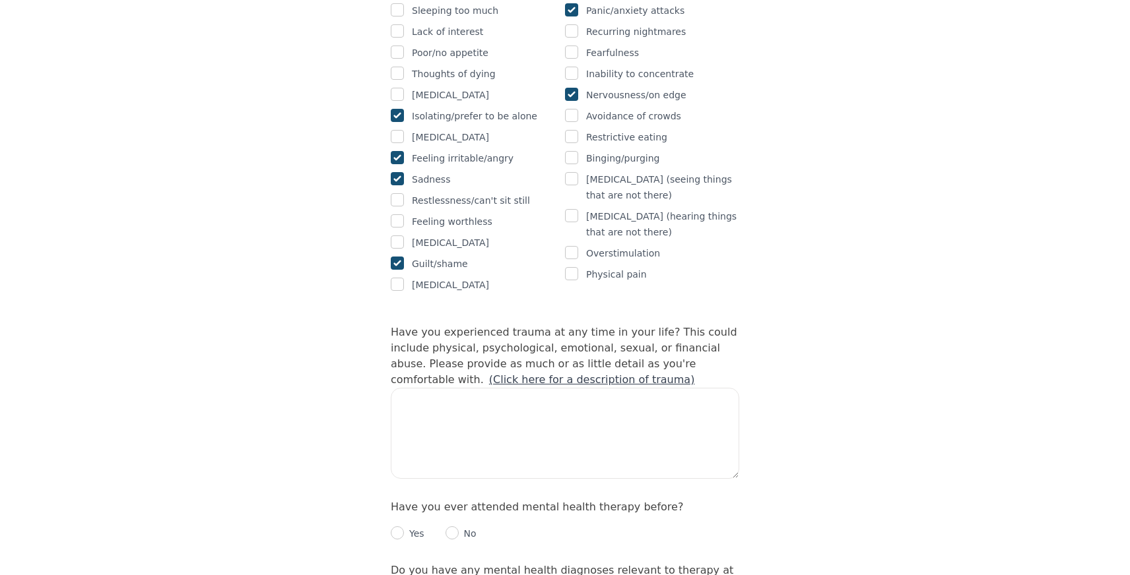
scroll to position [1022, 0]
click at [484, 390] on textarea at bounding box center [565, 435] width 348 height 91
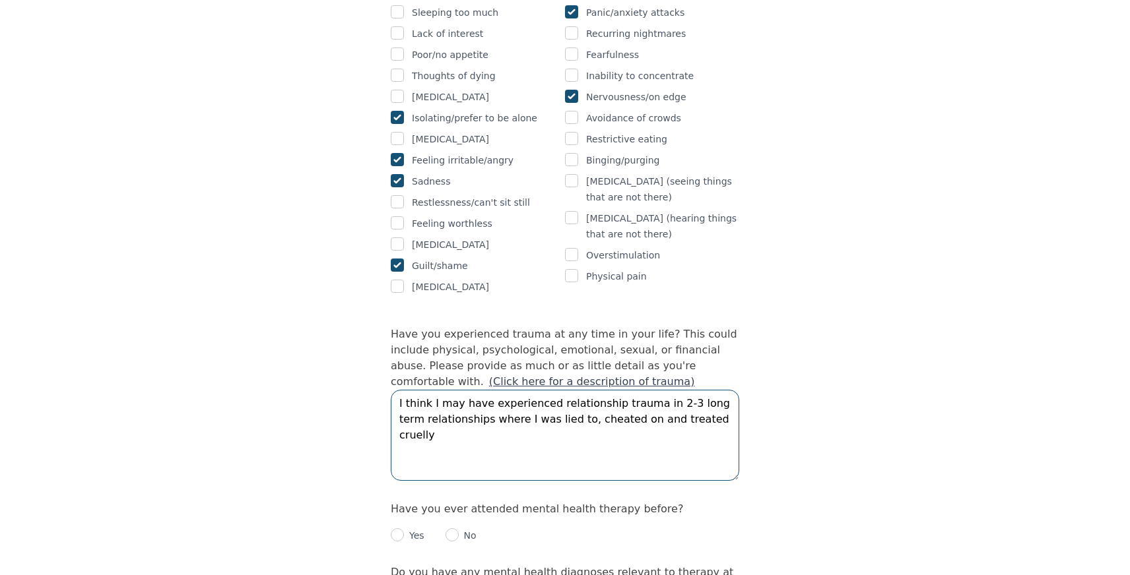
type textarea "I think I may have experienced relationship trauma in 2-3 long term relationshi…"
click at [397, 529] on input "radio" at bounding box center [397, 535] width 13 height 13
radio input "true"
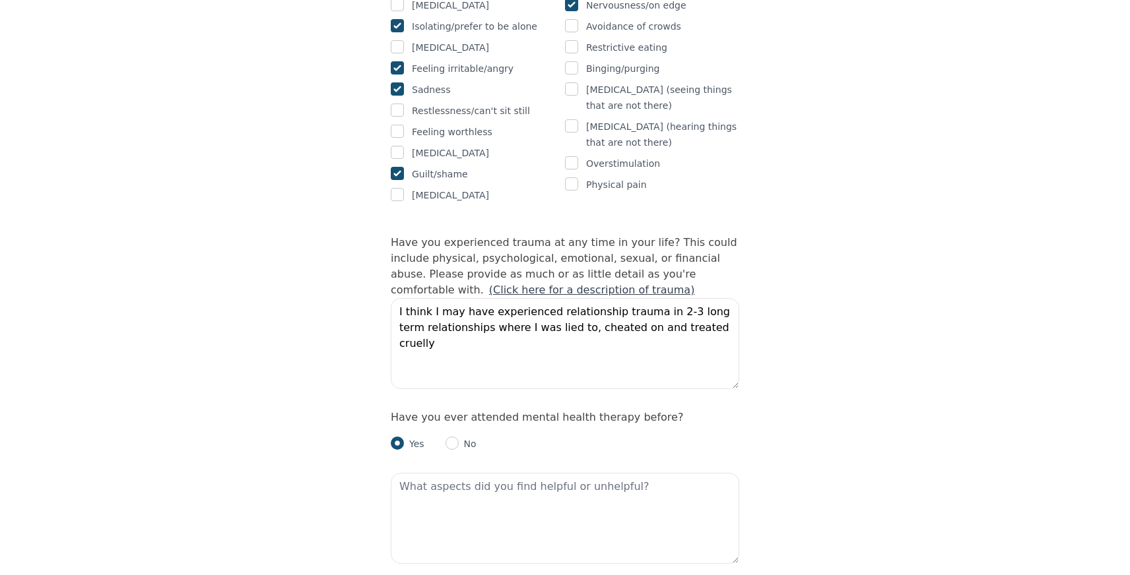
scroll to position [1117, 0]
click at [476, 471] on textarea at bounding box center [565, 516] width 348 height 91
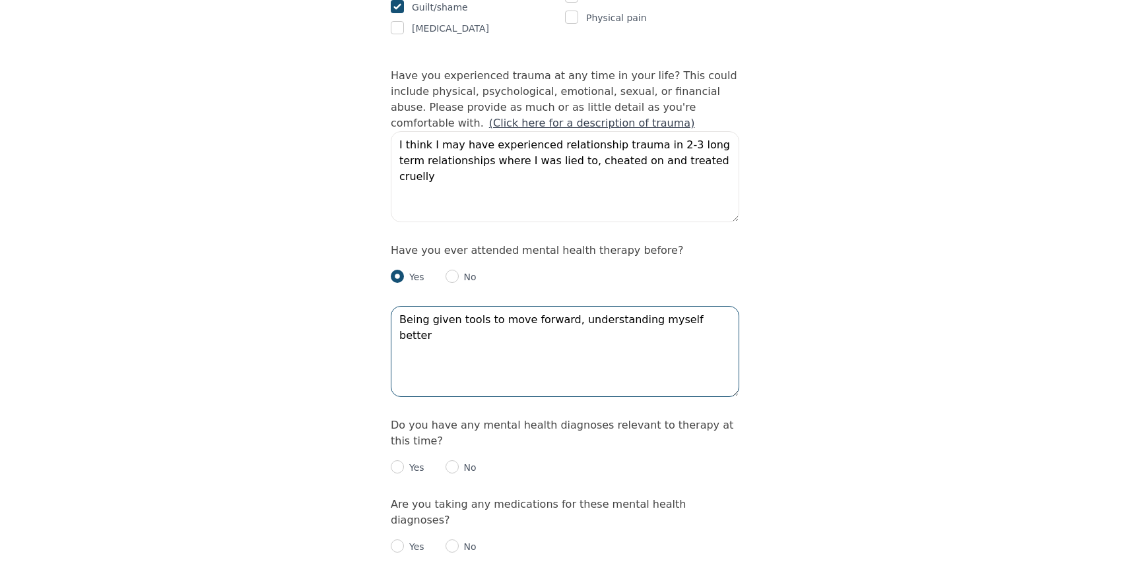
scroll to position [1279, 0]
type textarea "Being given tools to move forward, understanding myself better"
click at [400, 463] on input "radio" at bounding box center [397, 469] width 13 height 13
radio input "true"
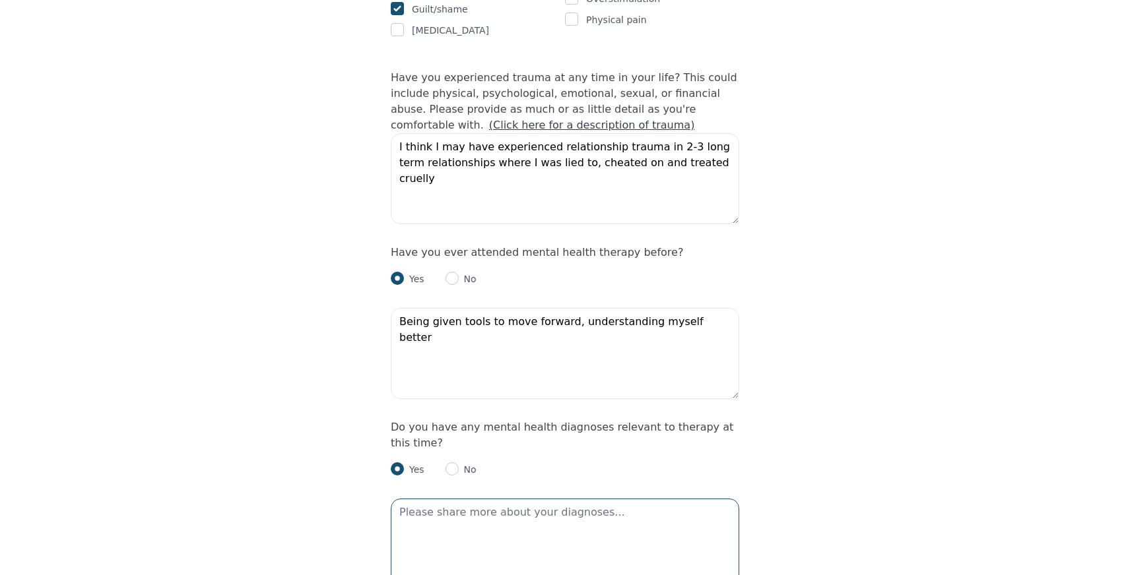
click at [449, 499] on textarea at bounding box center [565, 544] width 348 height 91
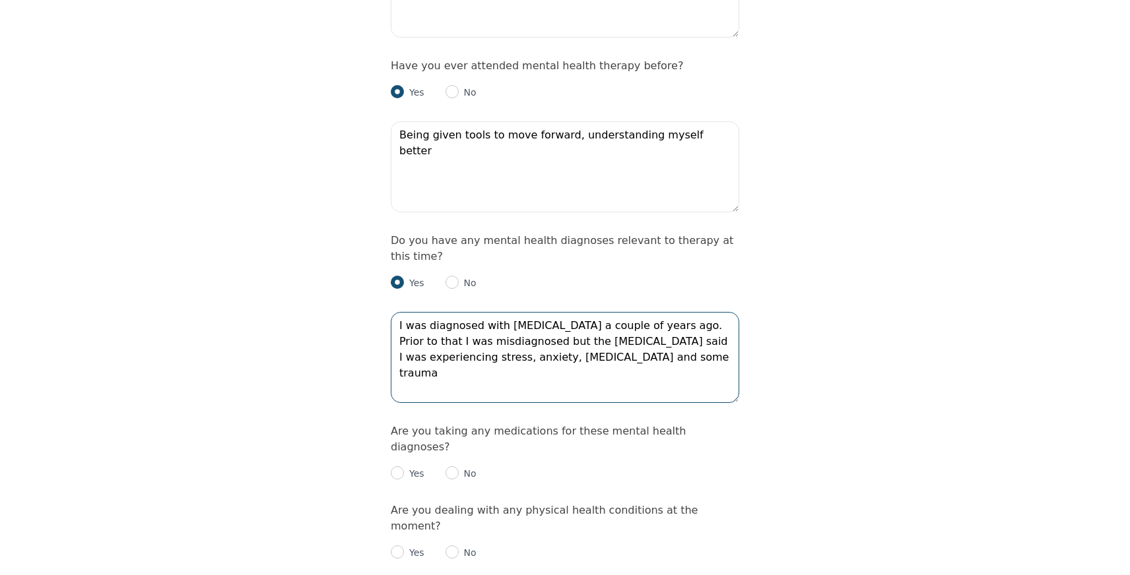
scroll to position [1464, 0]
type textarea "I was diagnosed with [MEDICAL_DATA] a couple of years ago. Prior to that I was …"
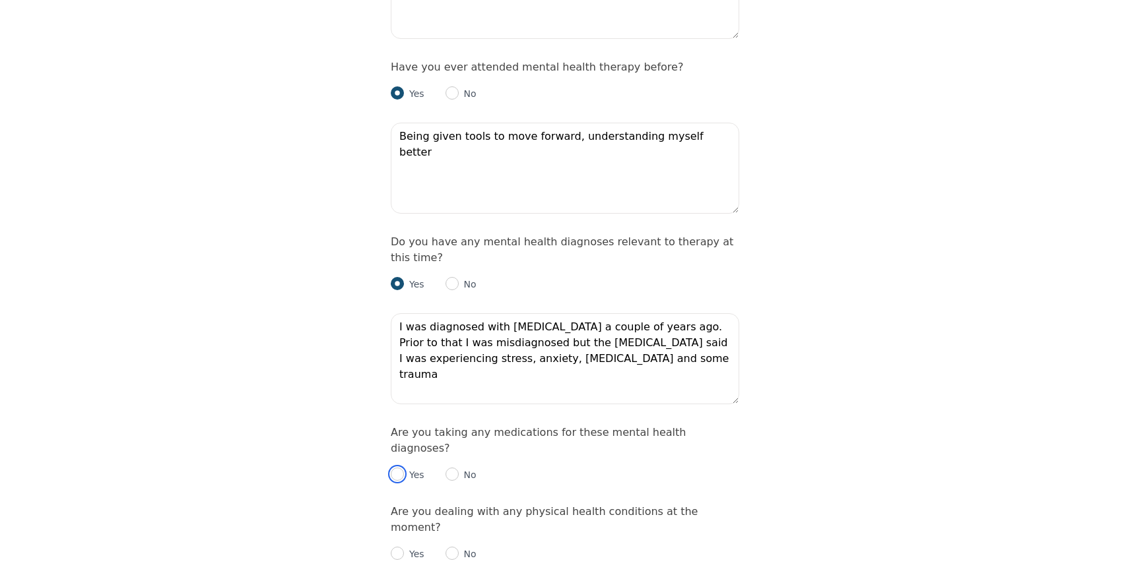
click at [398, 468] on input "radio" at bounding box center [397, 474] width 13 height 13
radio input "true"
click at [455, 504] on textarea at bounding box center [565, 549] width 348 height 91
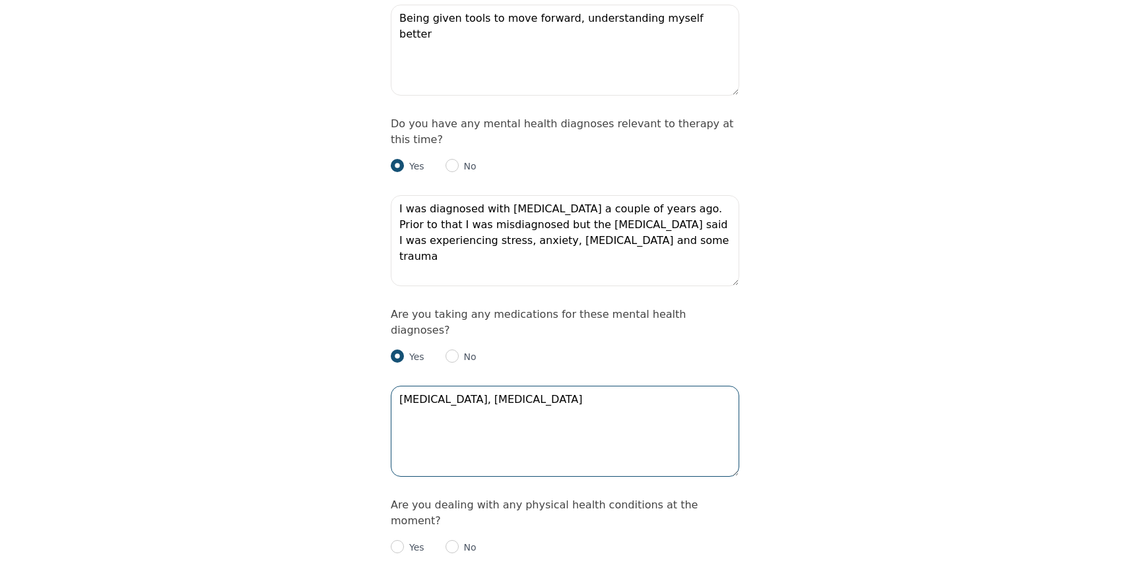
scroll to position [1583, 0]
type textarea "[MEDICAL_DATA], [MEDICAL_DATA]"
click at [448, 540] on input "radio" at bounding box center [451, 546] width 13 height 13
radio input "true"
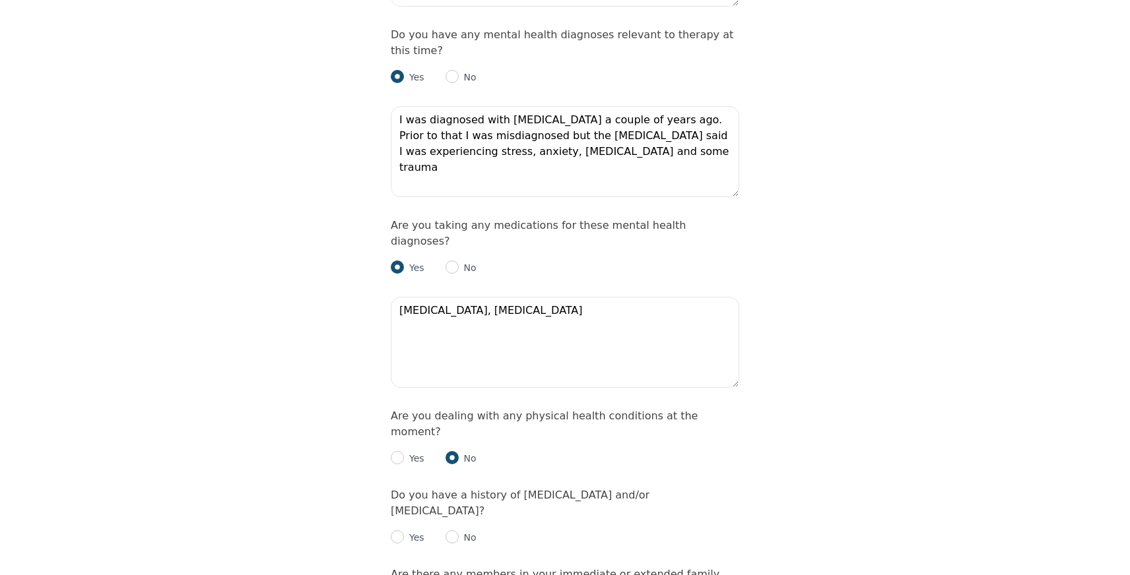
scroll to position [1672, 0]
click at [455, 530] on input "radio" at bounding box center [451, 536] width 13 height 13
radio input "true"
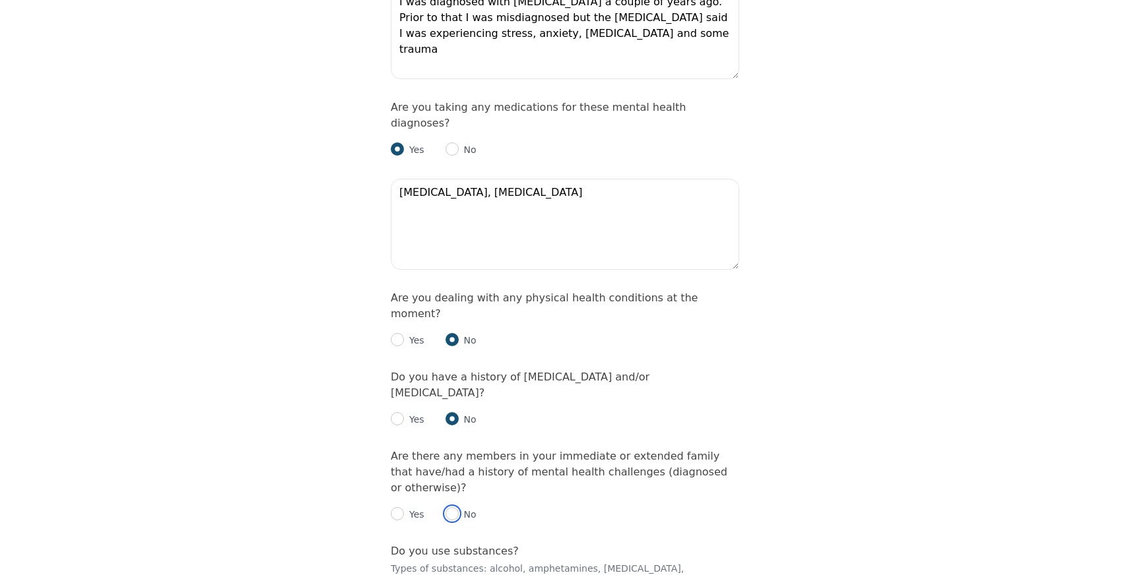
click at [451, 507] on input "radio" at bounding box center [451, 513] width 13 height 13
radio input "true"
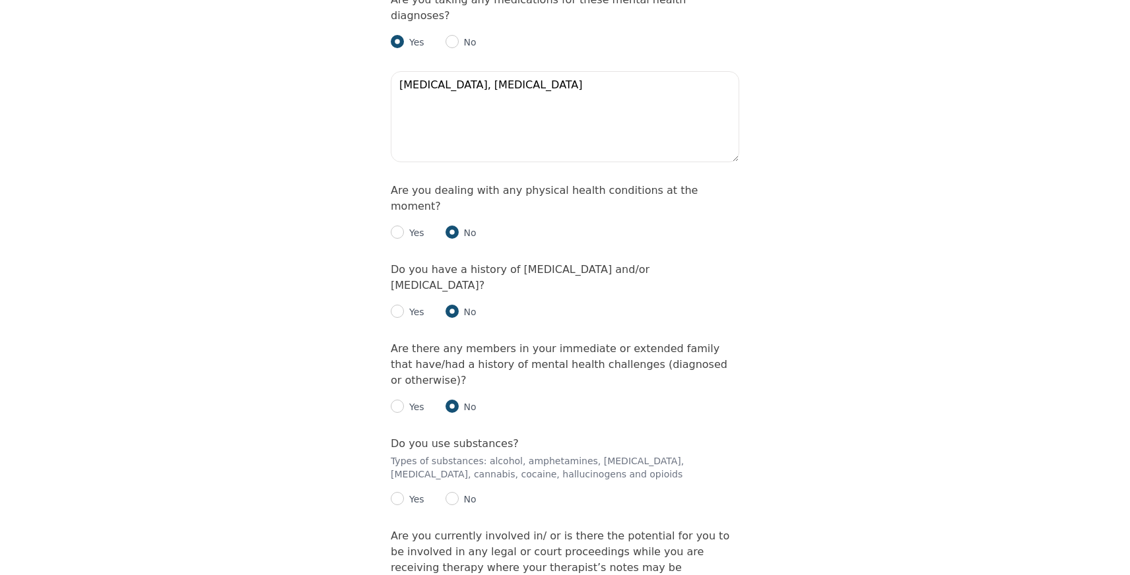
scroll to position [1893, 0]
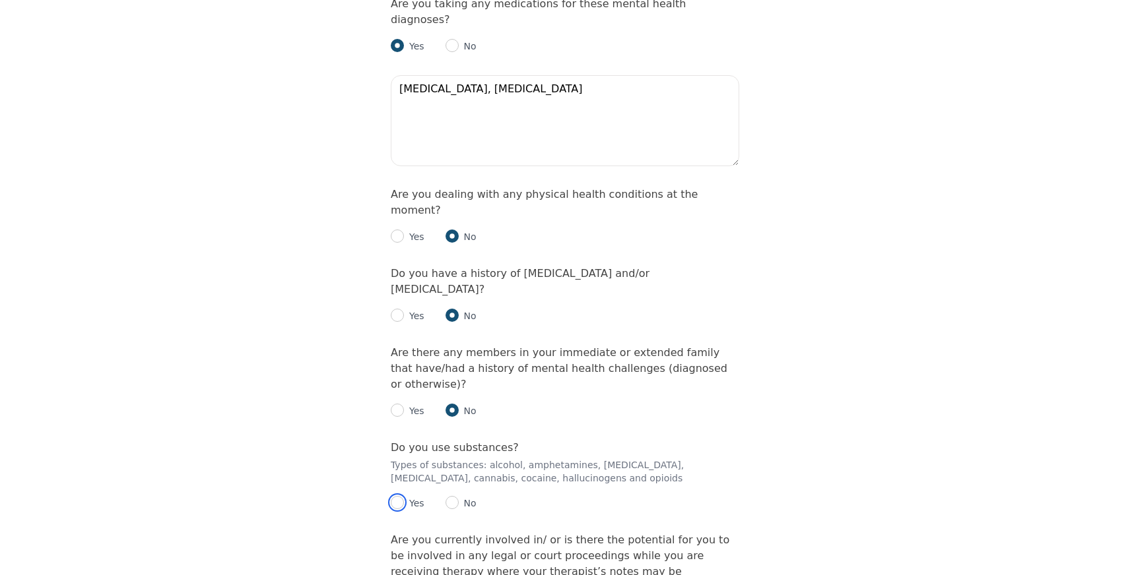
click at [398, 496] on input "radio" at bounding box center [397, 502] width 13 height 13
radio input "true"
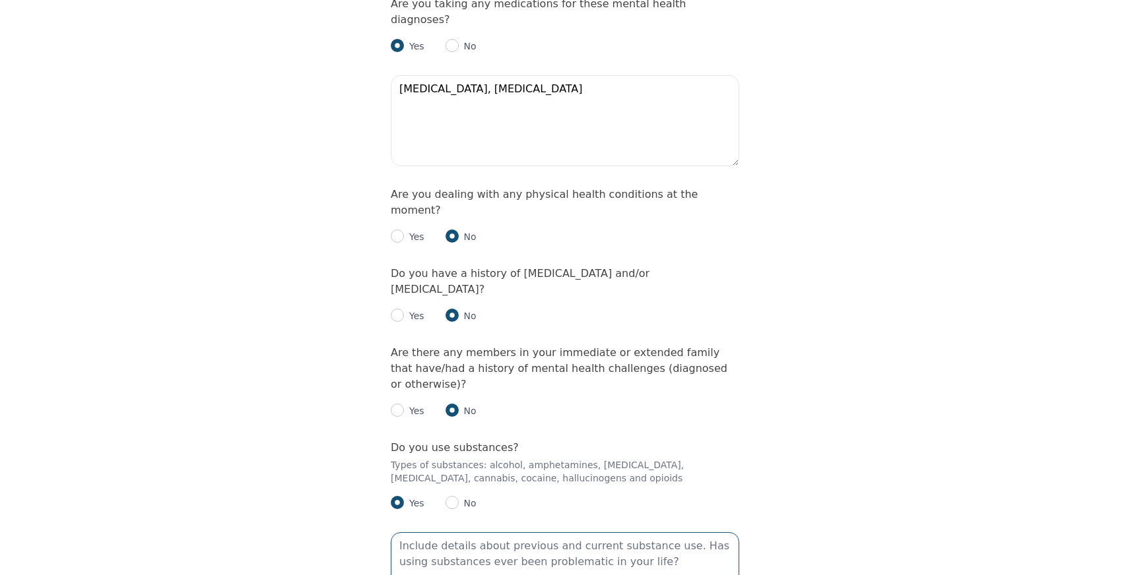
click at [488, 533] on textarea at bounding box center [565, 578] width 348 height 91
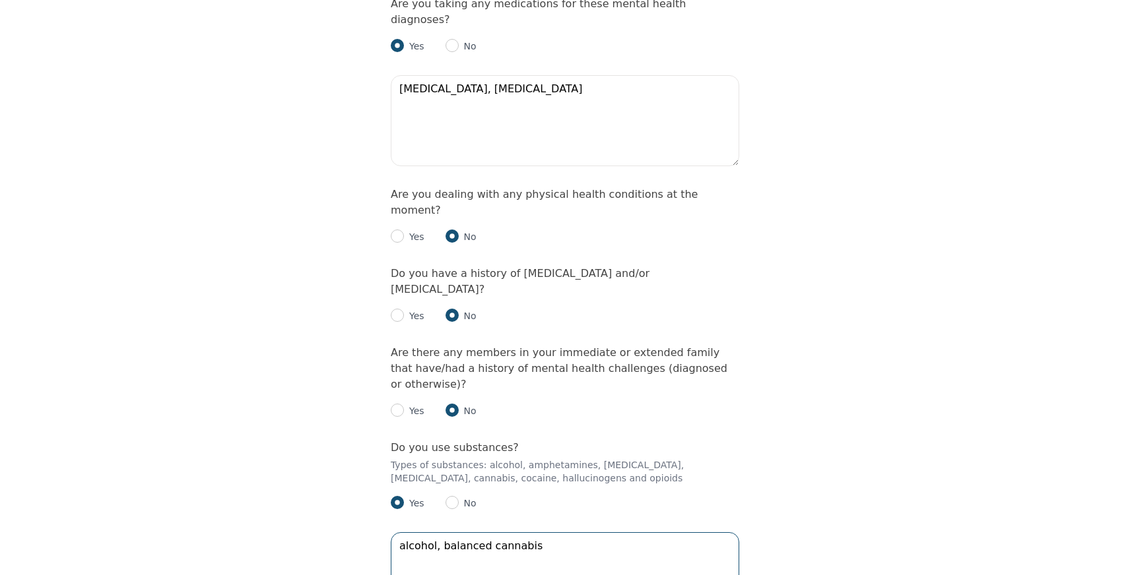
type textarea "alcohol, balanced cannabis"
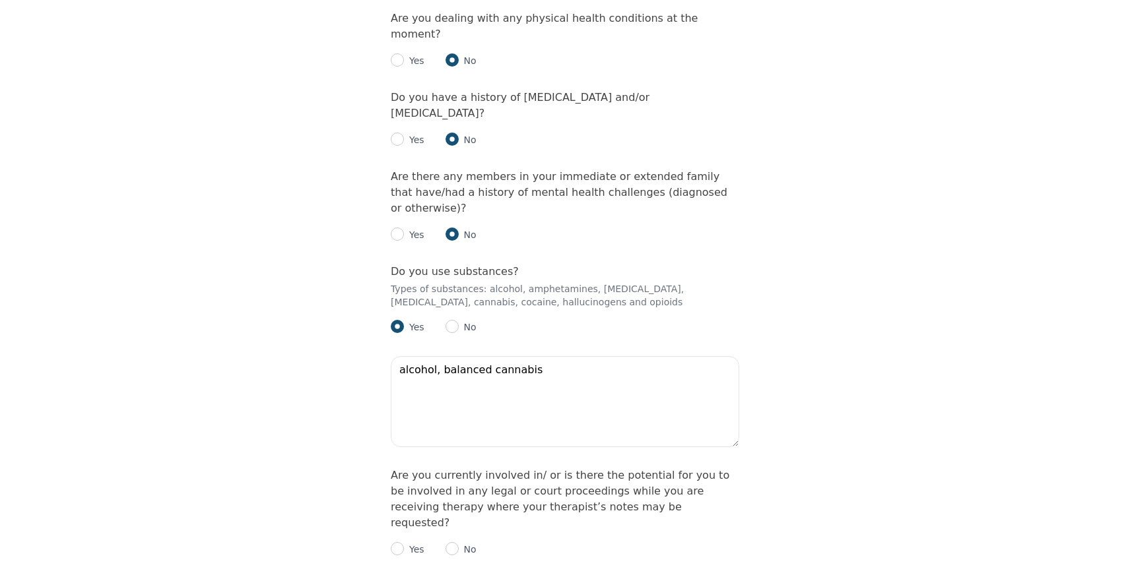
scroll to position [2095, 0]
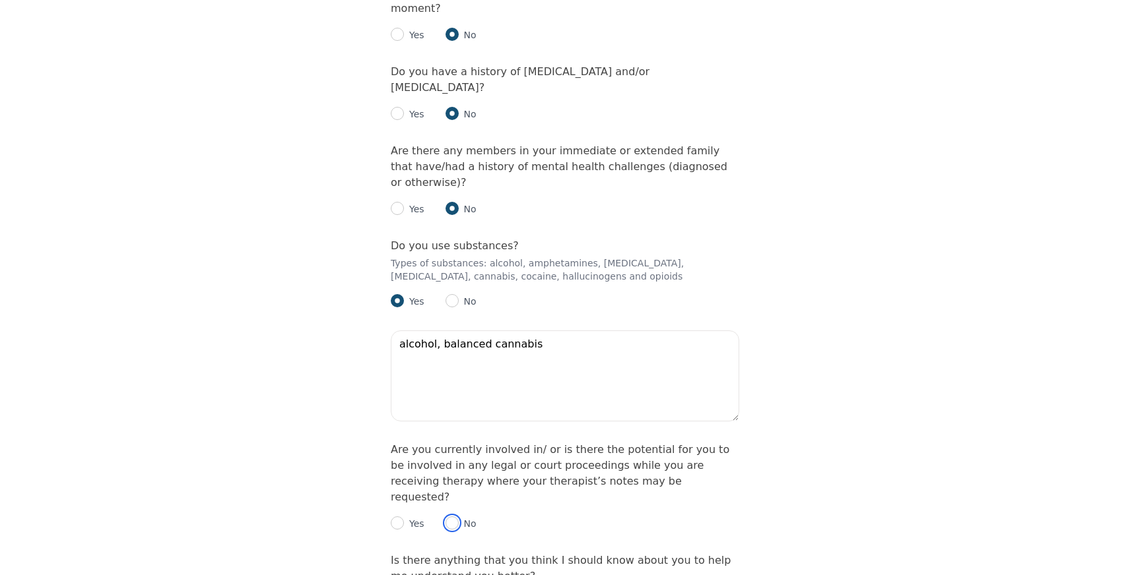
click at [454, 517] on input "radio" at bounding box center [451, 523] width 13 height 13
radio input "true"
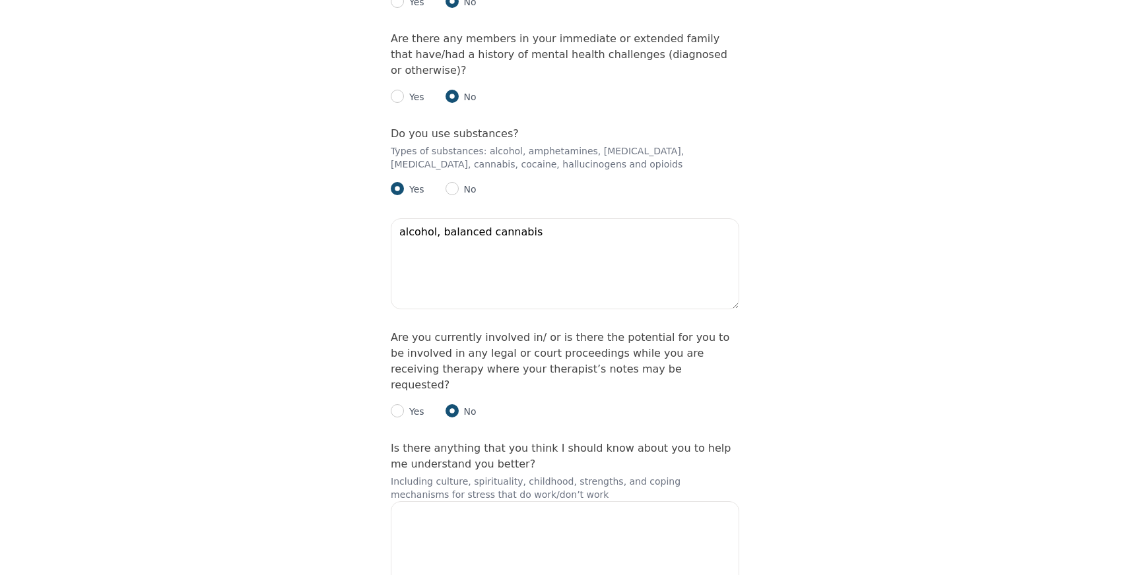
scroll to position [2206, 0]
click at [485, 503] on textarea at bounding box center [565, 548] width 348 height 91
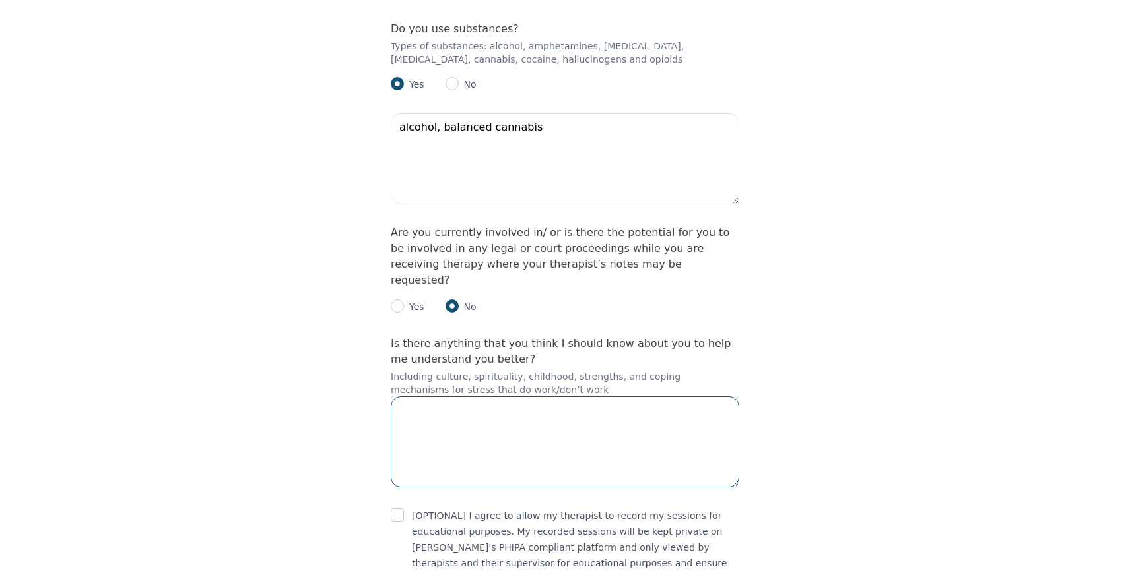
scroll to position [2310, 0]
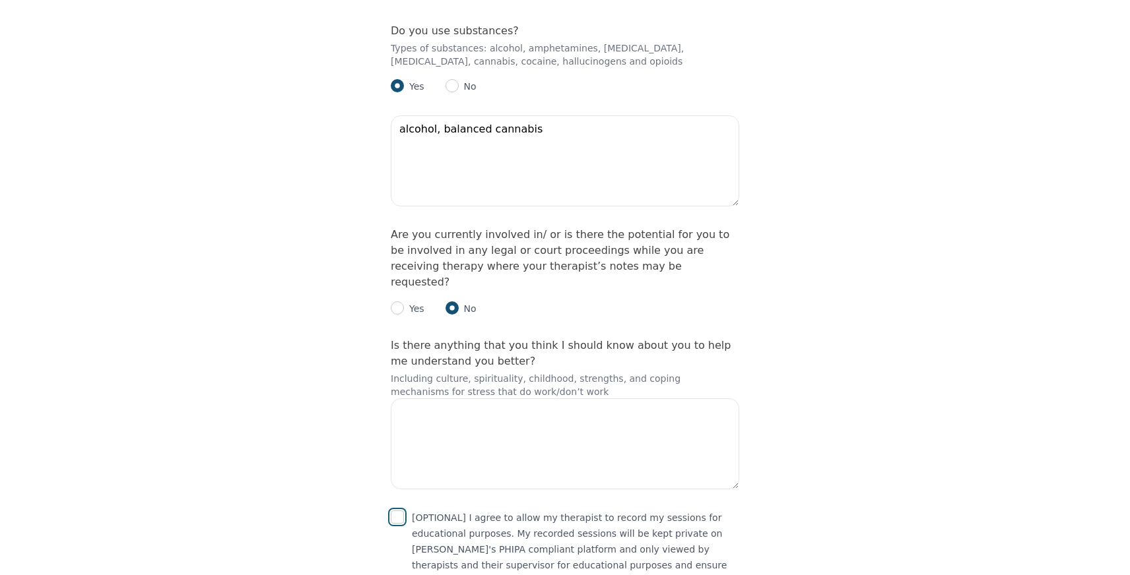
click at [398, 511] on input "checkbox" at bounding box center [397, 517] width 13 height 13
checkbox input "true"
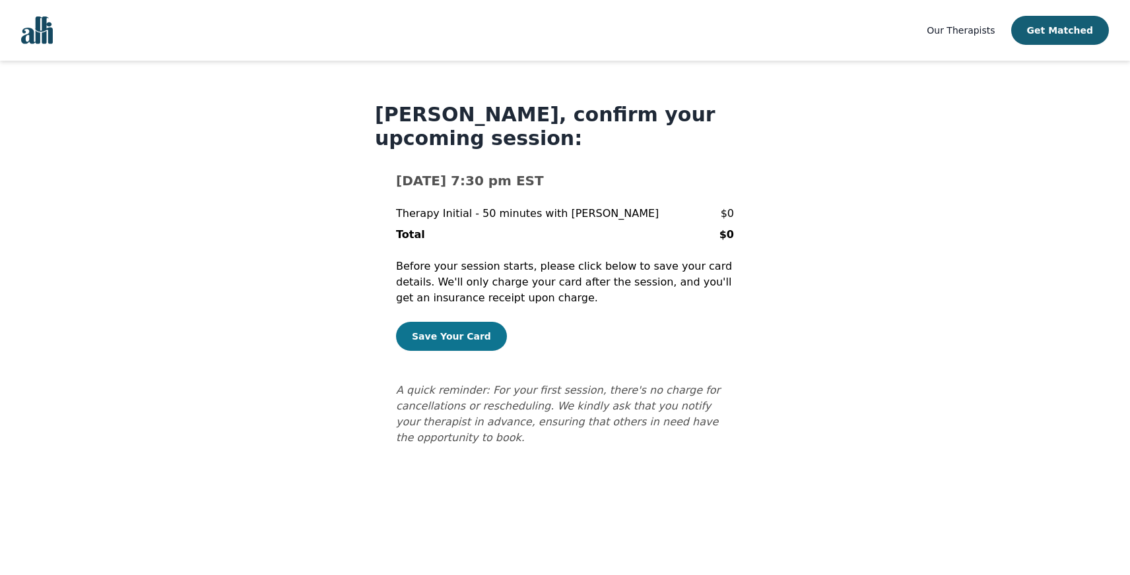
click at [441, 335] on button "Save Your Card" at bounding box center [451, 336] width 111 height 29
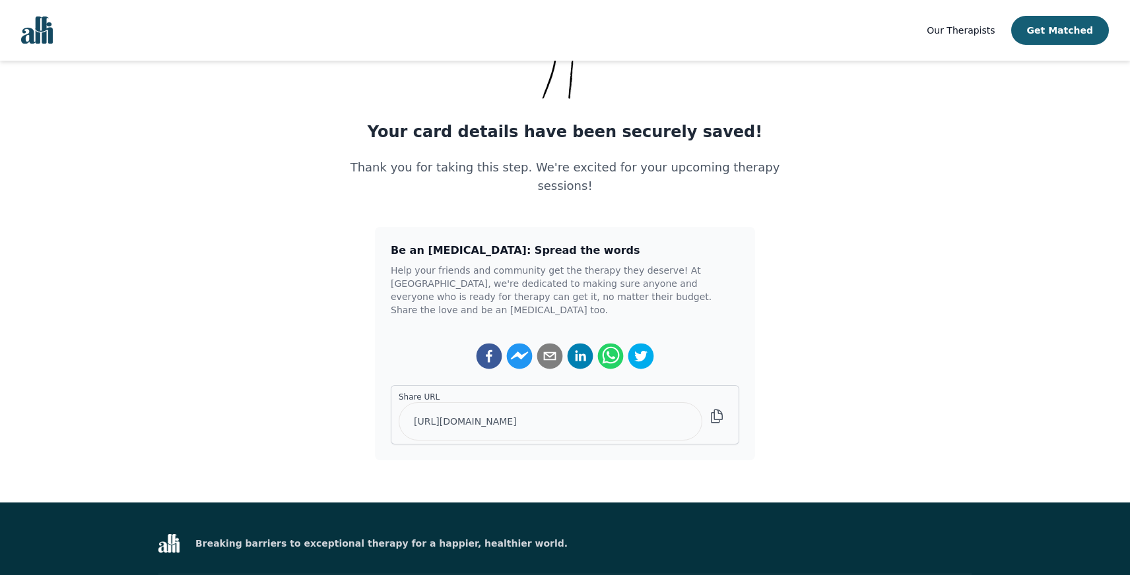
scroll to position [127, 0]
